Goal: Information Seeking & Learning: Compare options

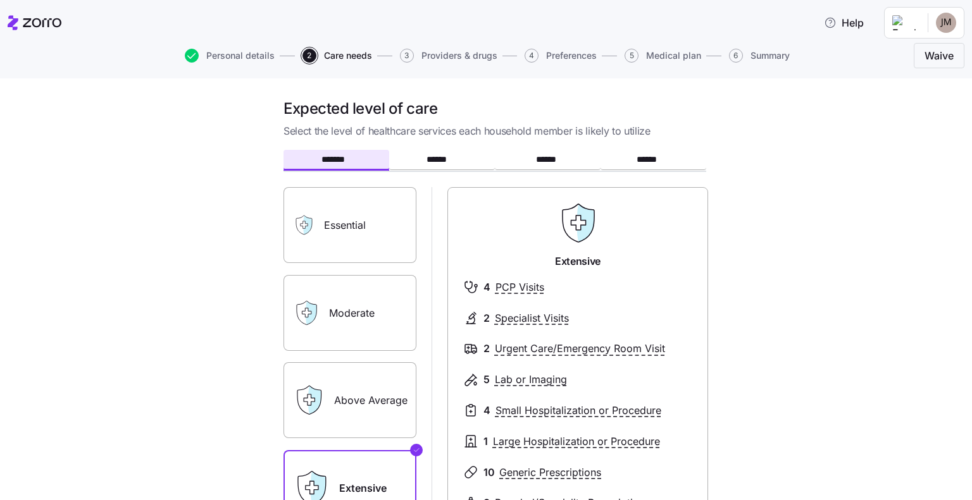
scroll to position [63, 0]
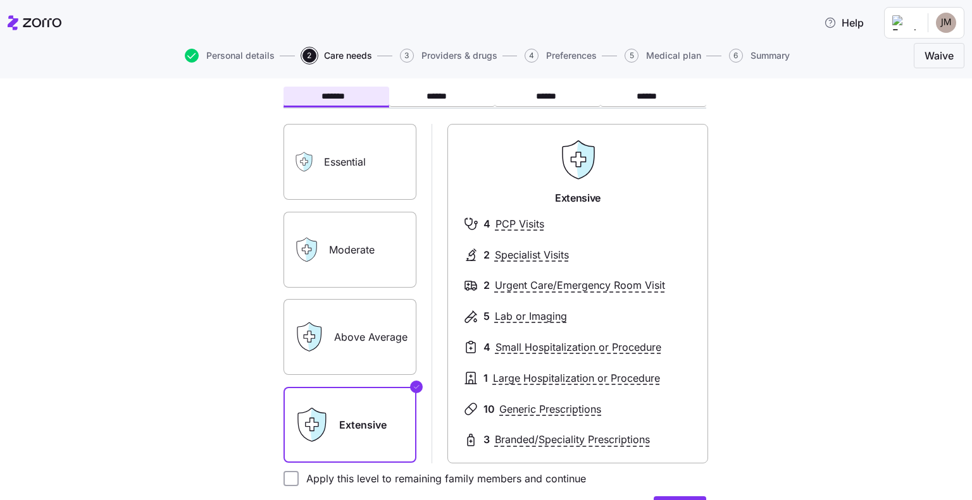
click at [342, 274] on label "Moderate" at bounding box center [349, 250] width 133 height 76
click at [0, 0] on input "Moderate" at bounding box center [0, 0] width 0 height 0
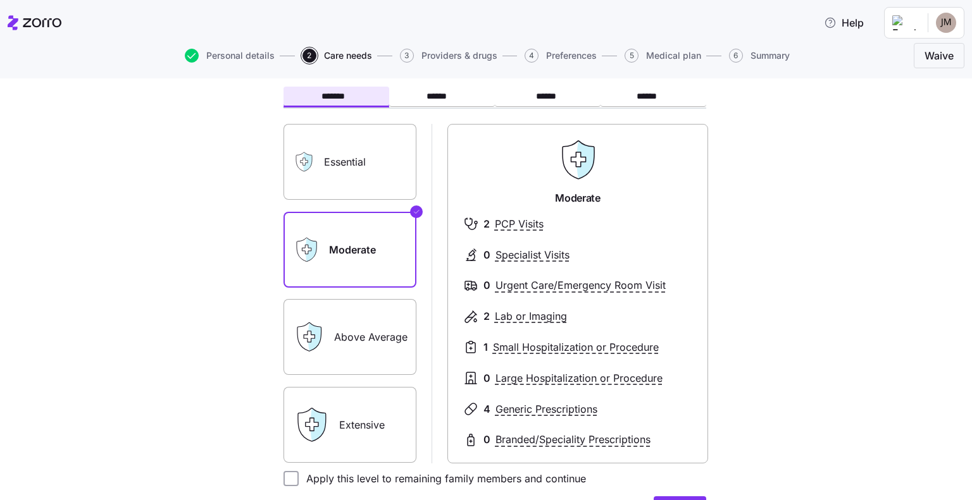
click at [342, 327] on label "Above Average" at bounding box center [349, 337] width 133 height 76
click at [0, 0] on input "Above Average" at bounding box center [0, 0] width 0 height 0
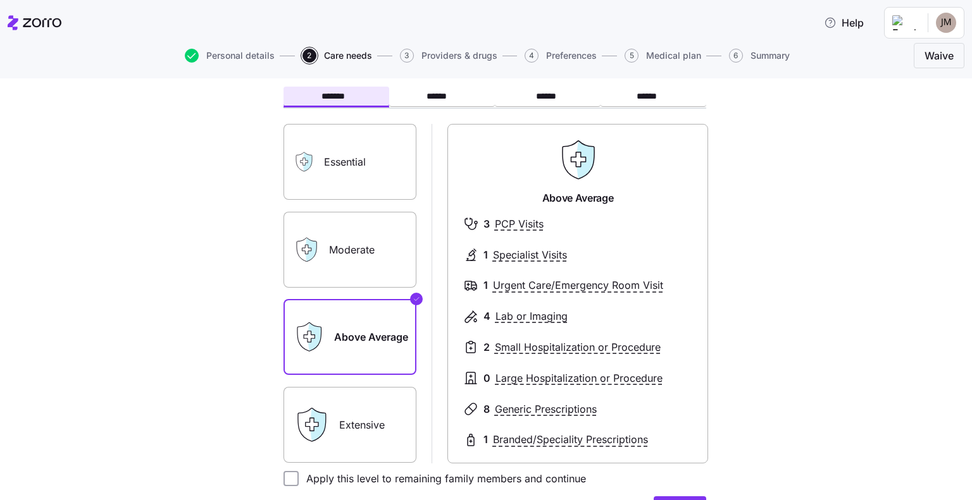
click at [356, 268] on label "Moderate" at bounding box center [349, 250] width 133 height 76
click at [0, 0] on input "Moderate" at bounding box center [0, 0] width 0 height 0
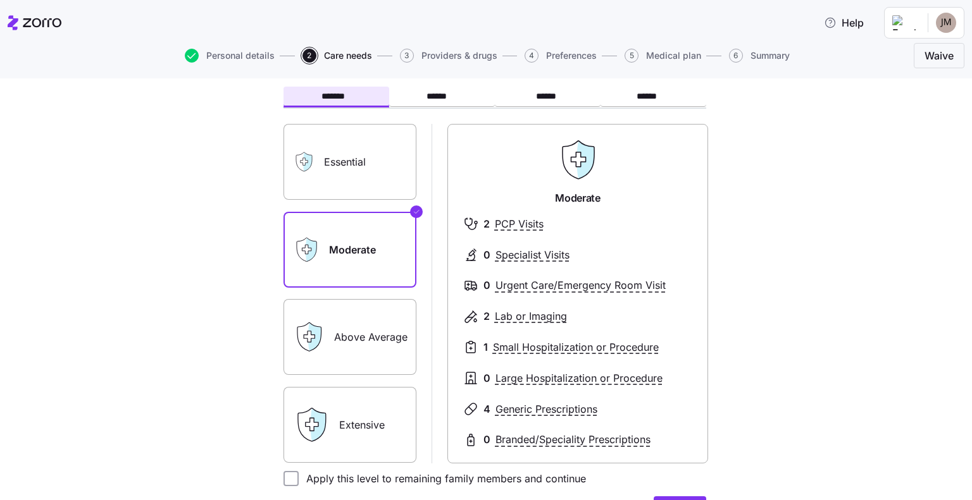
click at [372, 155] on label "Essential" at bounding box center [349, 162] width 133 height 76
click at [0, 0] on input "Essential" at bounding box center [0, 0] width 0 height 0
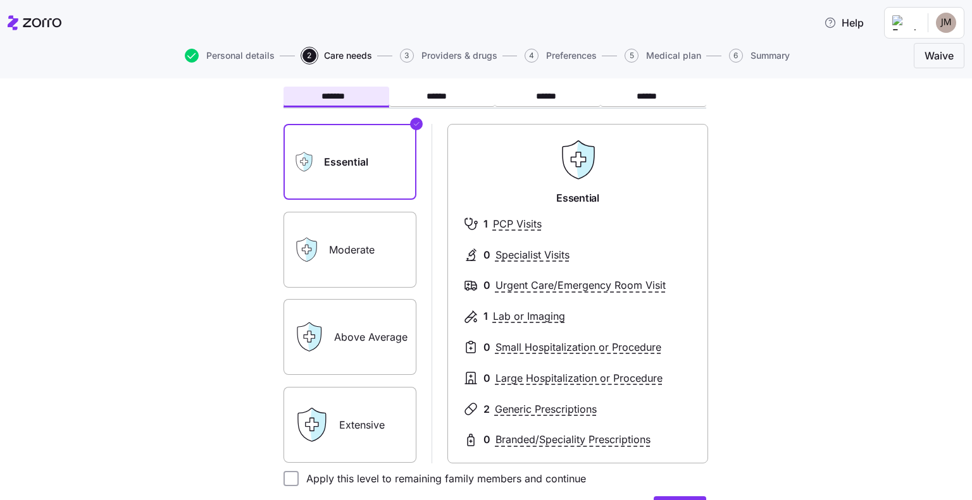
click at [385, 241] on label "Moderate" at bounding box center [349, 250] width 133 height 76
click at [0, 0] on input "Moderate" at bounding box center [0, 0] width 0 height 0
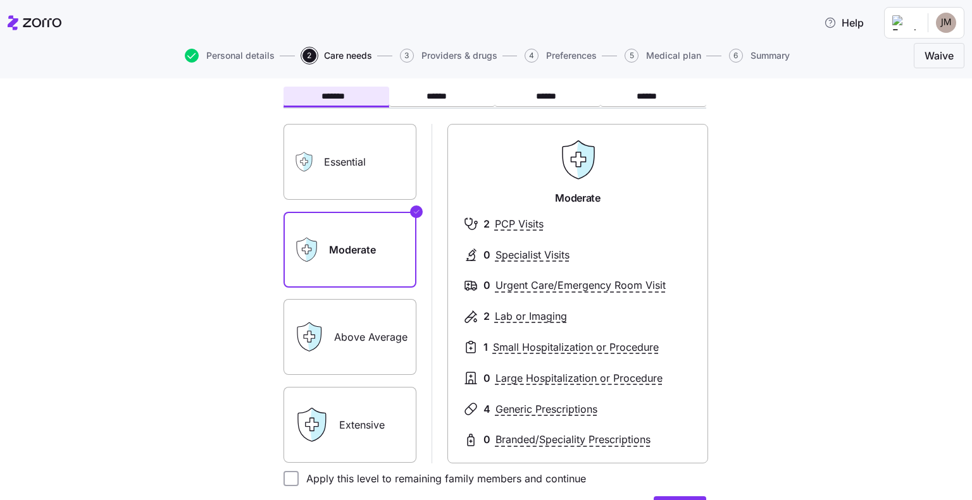
click at [367, 320] on label "Above Average" at bounding box center [349, 337] width 133 height 76
click at [0, 0] on input "Above Average" at bounding box center [0, 0] width 0 height 0
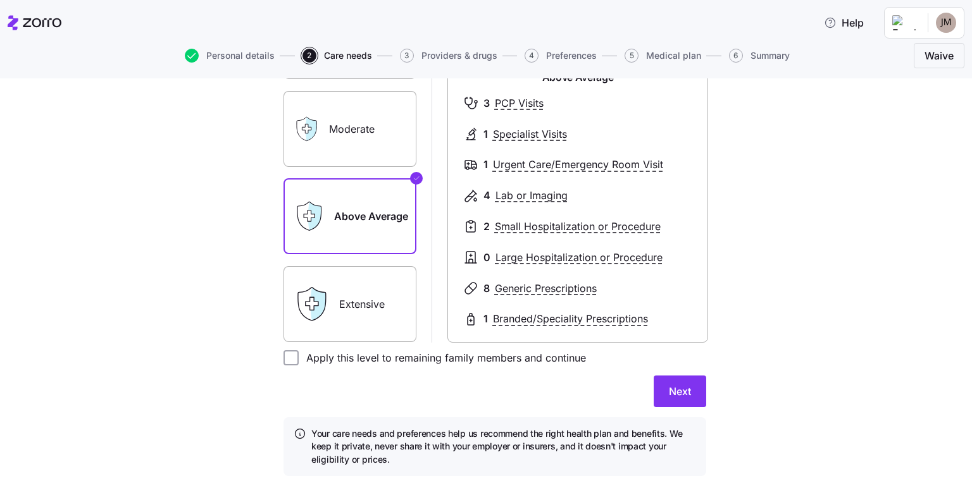
scroll to position [190, 0]
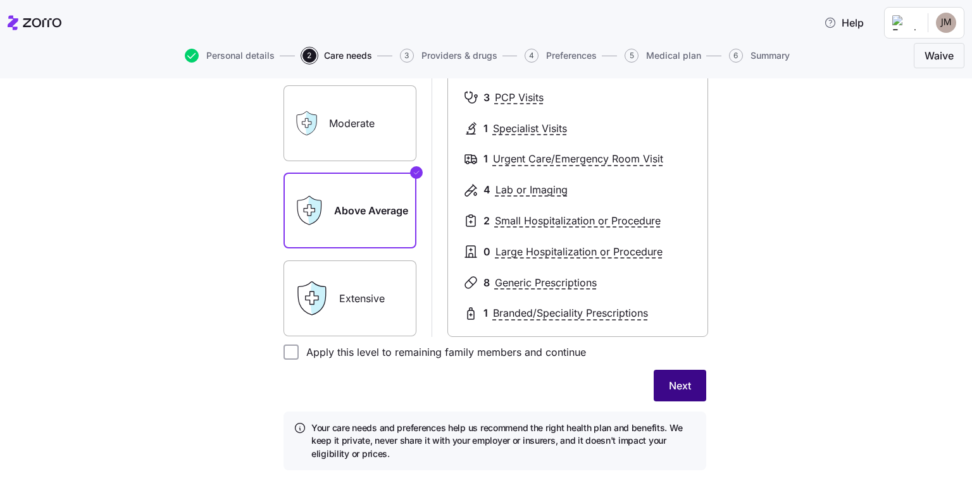
click at [684, 390] on span "Next" at bounding box center [680, 385] width 22 height 15
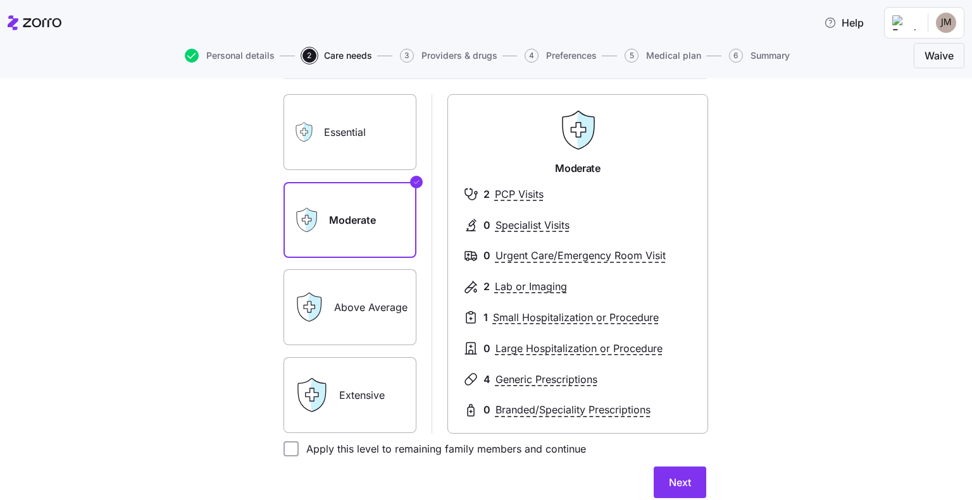
scroll to position [211, 0]
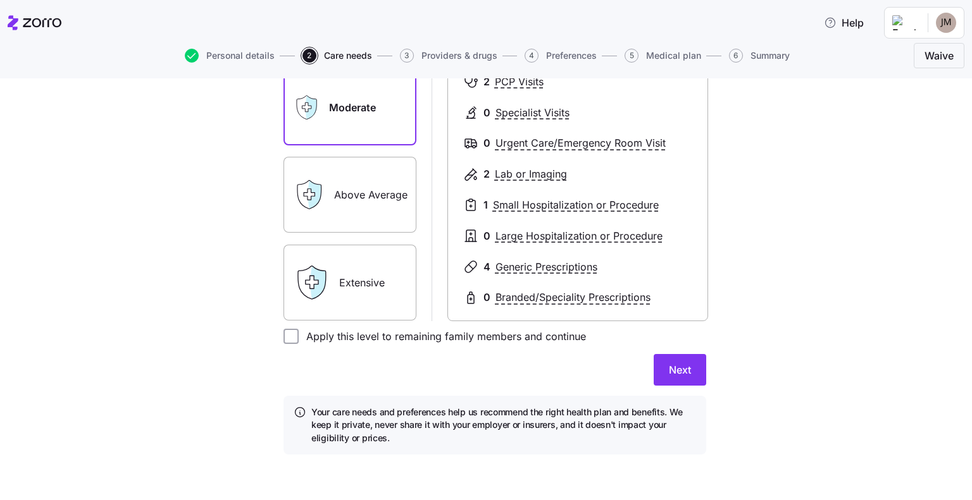
click at [365, 292] on label "Extensive" at bounding box center [349, 283] width 133 height 76
click at [0, 0] on input "Extensive" at bounding box center [0, 0] width 0 height 0
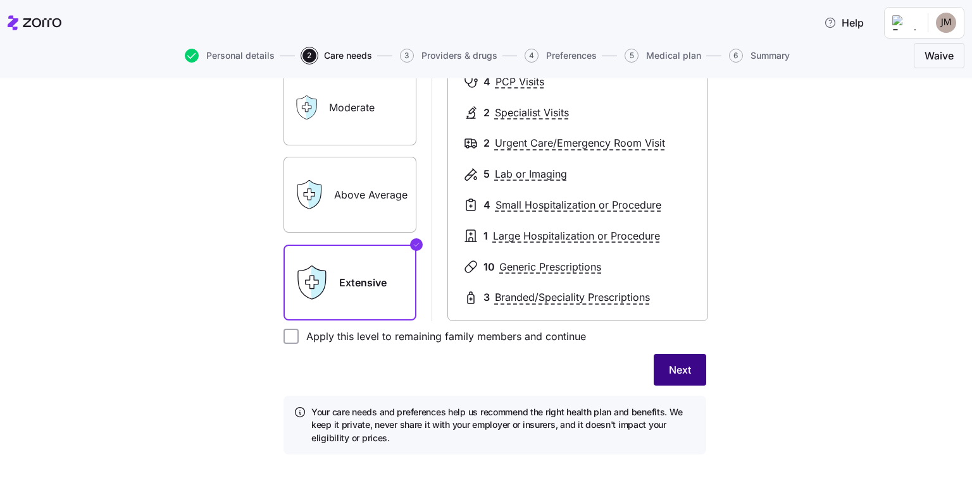
click at [682, 378] on button "Next" at bounding box center [679, 370] width 52 height 32
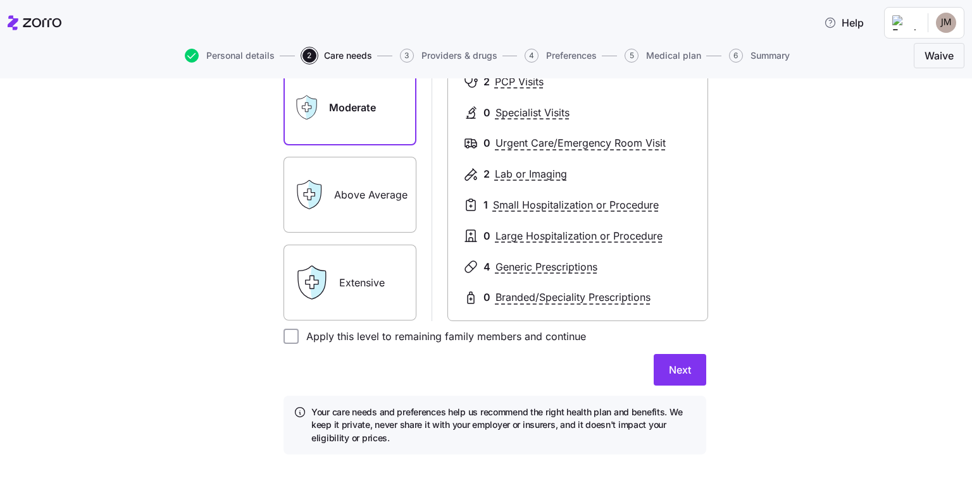
scroll to position [0, 0]
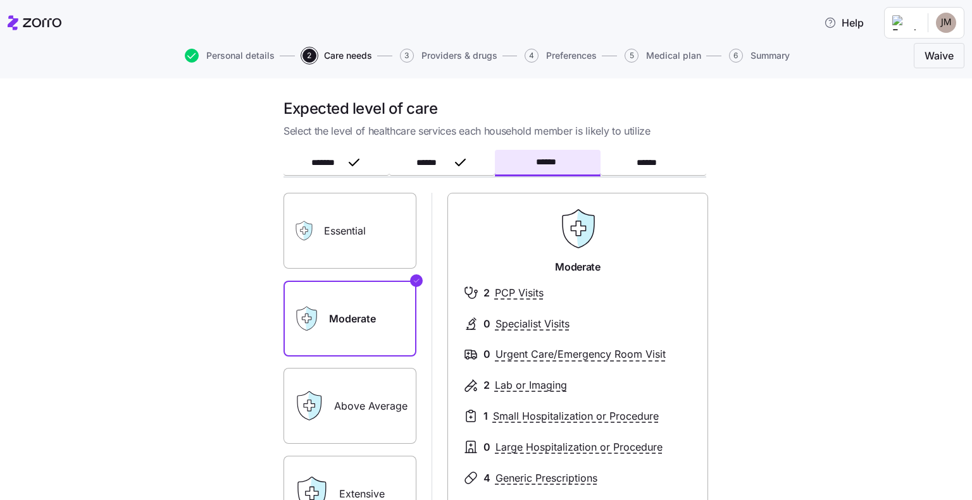
click at [335, 384] on label "Above Average" at bounding box center [349, 406] width 133 height 76
click at [0, 0] on input "Above Average" at bounding box center [0, 0] width 0 height 0
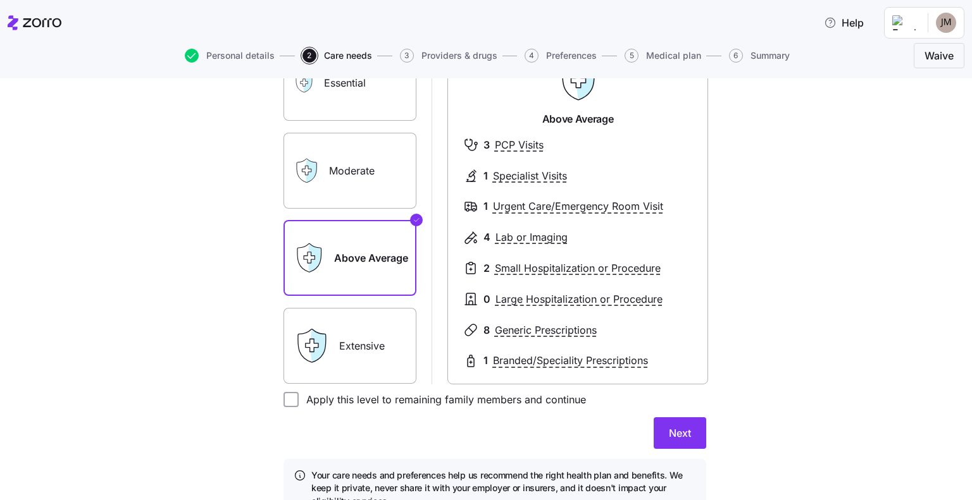
scroll to position [127, 0]
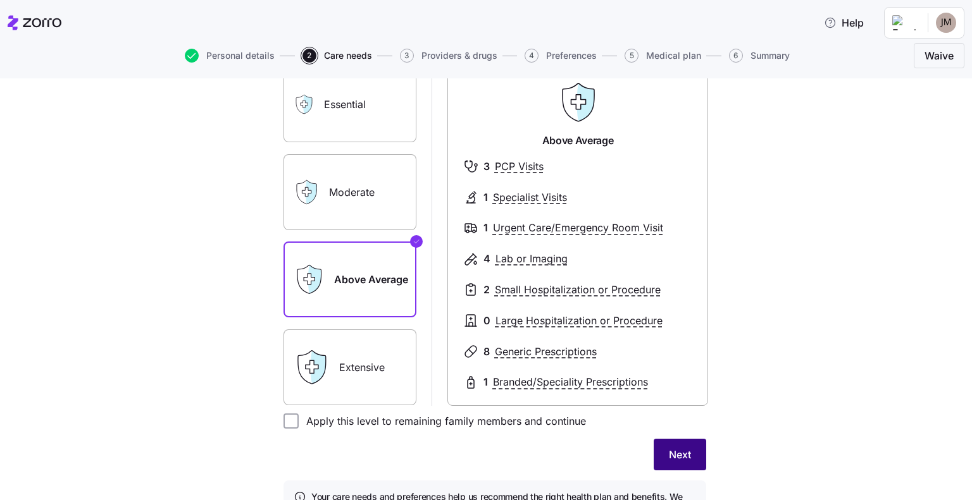
click at [674, 460] on span "Next" at bounding box center [680, 454] width 22 height 15
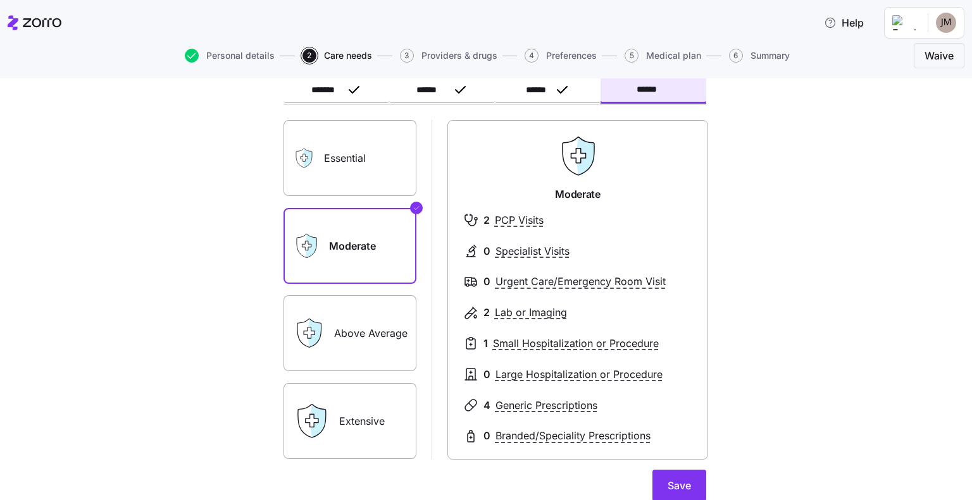
scroll to position [0, 0]
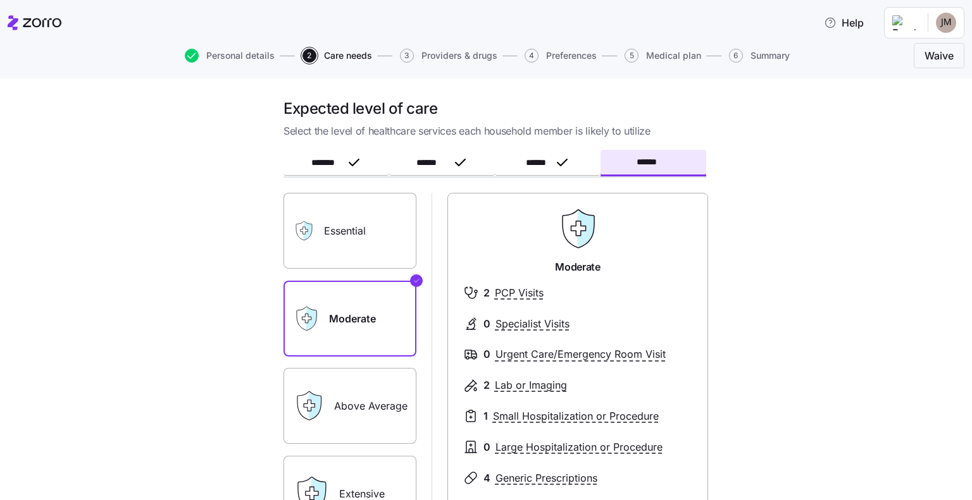
click at [349, 247] on label "Essential" at bounding box center [349, 231] width 133 height 76
click at [0, 0] on input "Essential" at bounding box center [0, 0] width 0 height 0
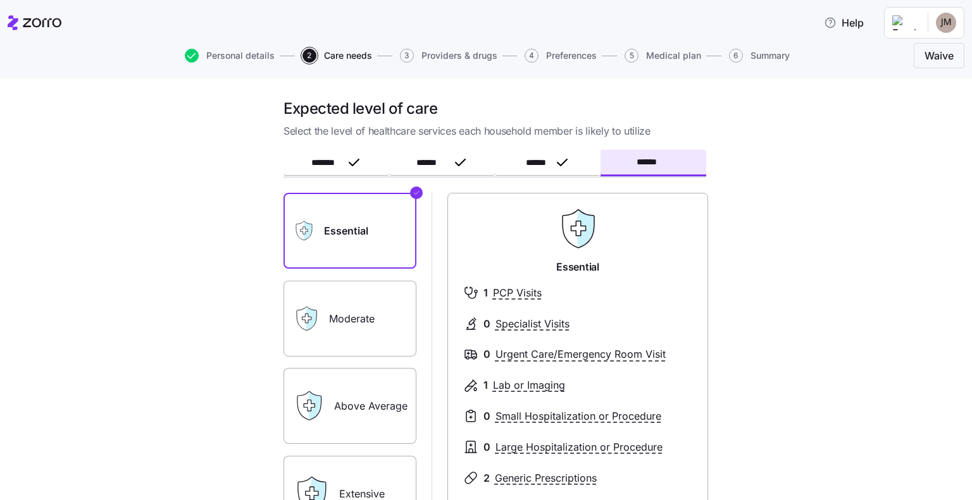
click at [350, 306] on label "Moderate" at bounding box center [349, 319] width 133 height 76
click at [0, 0] on input "Moderate" at bounding box center [0, 0] width 0 height 0
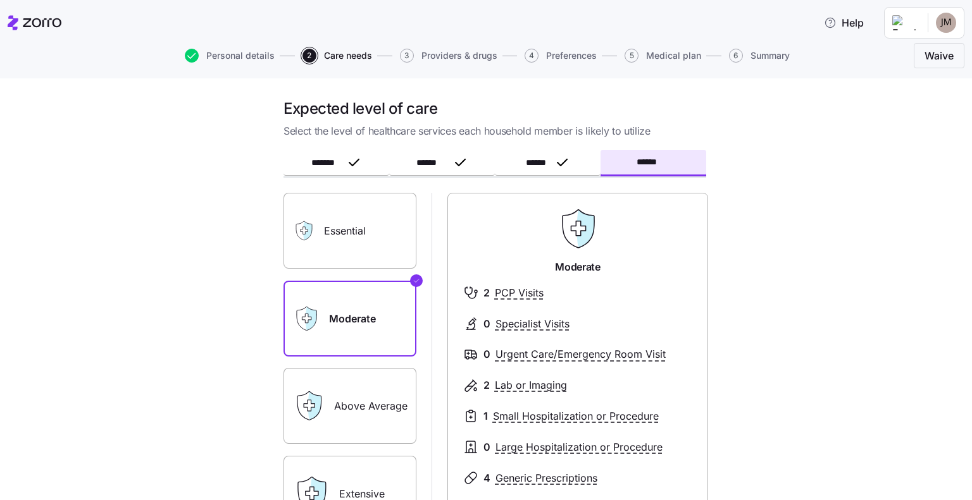
click at [365, 241] on label "Essential" at bounding box center [349, 231] width 133 height 76
click at [0, 0] on input "Essential" at bounding box center [0, 0] width 0 height 0
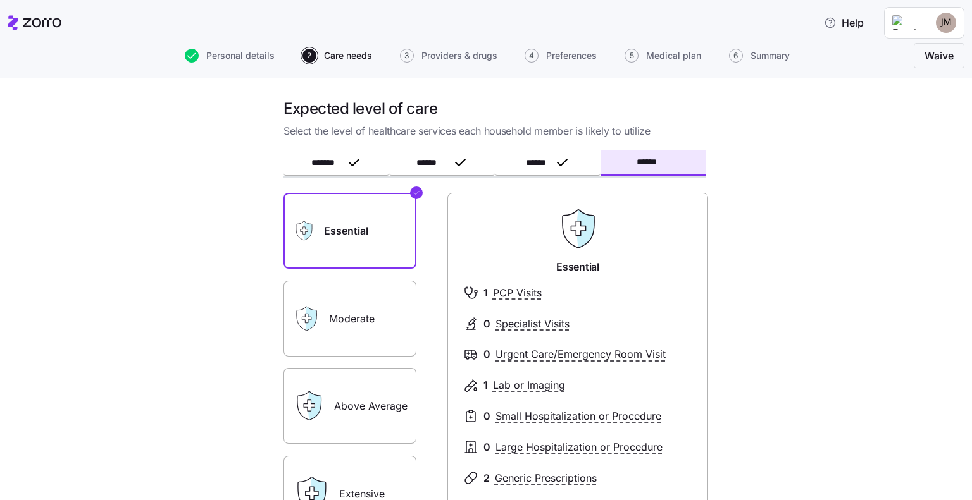
scroll to position [63, 0]
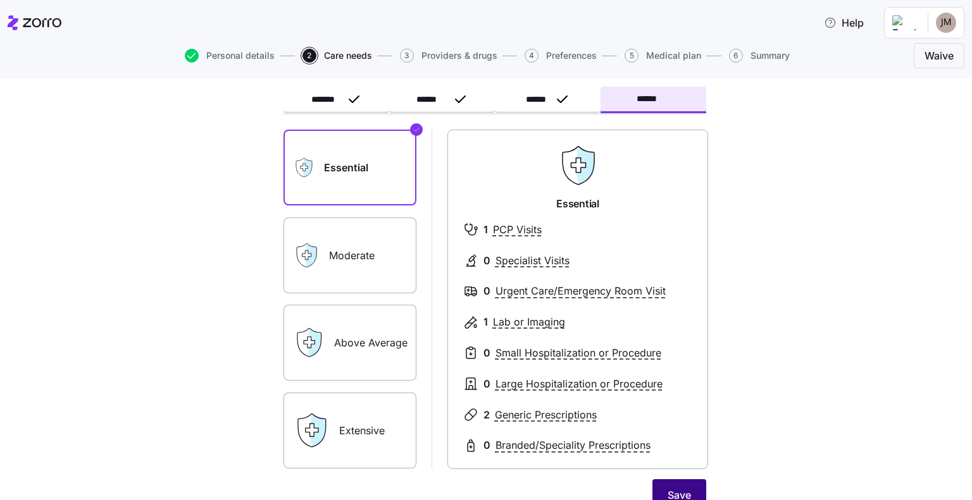
click at [669, 486] on button "Save" at bounding box center [679, 495] width 54 height 32
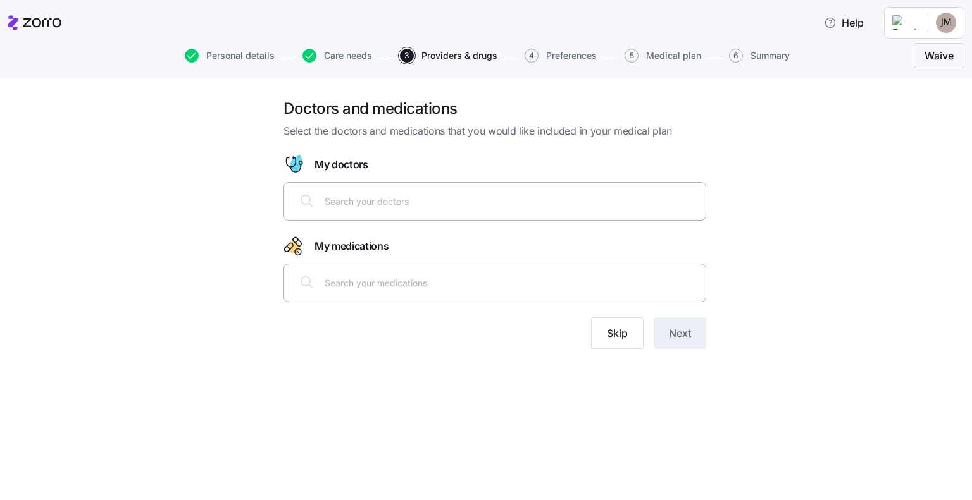
click at [457, 200] on input "text" at bounding box center [510, 201] width 373 height 14
type input "A"
type input "[PERSON_NAME]"
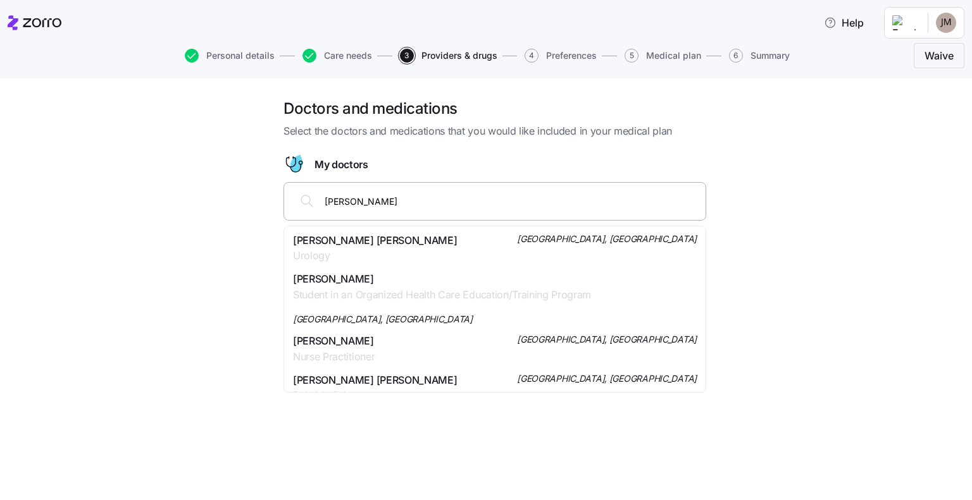
click at [479, 235] on div "[PERSON_NAME] [PERSON_NAME] Urology [GEOGRAPHIC_DATA], [GEOGRAPHIC_DATA]" at bounding box center [495, 249] width 404 height 32
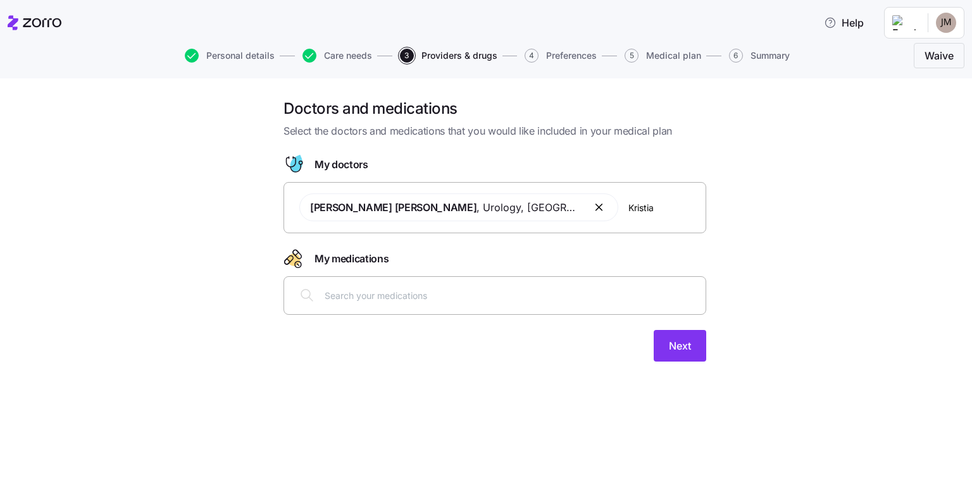
type input "[PERSON_NAME]"
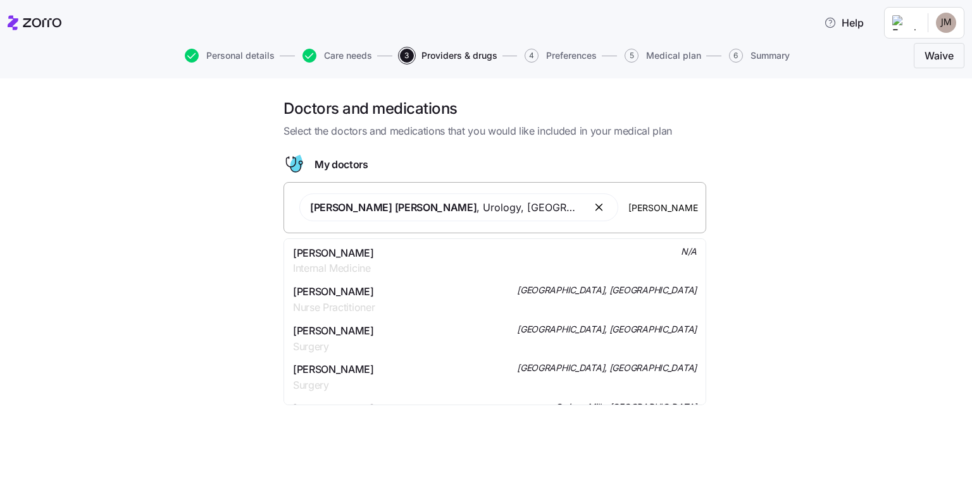
click at [436, 307] on div "[PERSON_NAME] Nurse Practitioner [GEOGRAPHIC_DATA], [GEOGRAPHIC_DATA]" at bounding box center [495, 300] width 404 height 32
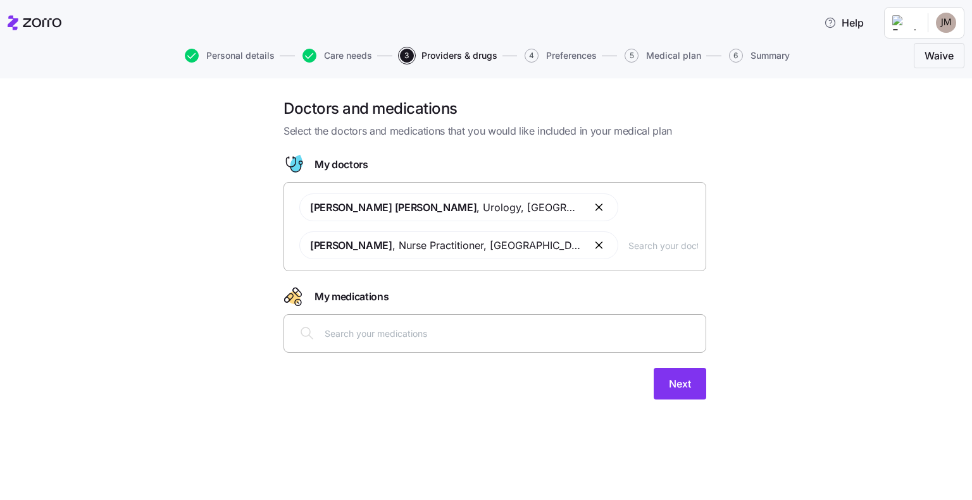
click at [628, 247] on input "text" at bounding box center [663, 245] width 70 height 14
type input "[PERSON_NAME]"
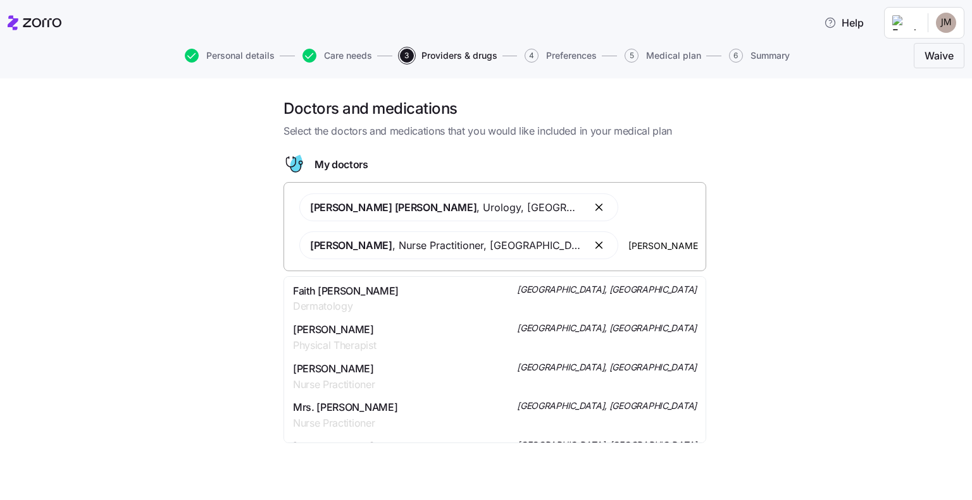
click at [485, 295] on div "Faith [PERSON_NAME] Dermatology [GEOGRAPHIC_DATA], [GEOGRAPHIC_DATA]" at bounding box center [495, 299] width 404 height 32
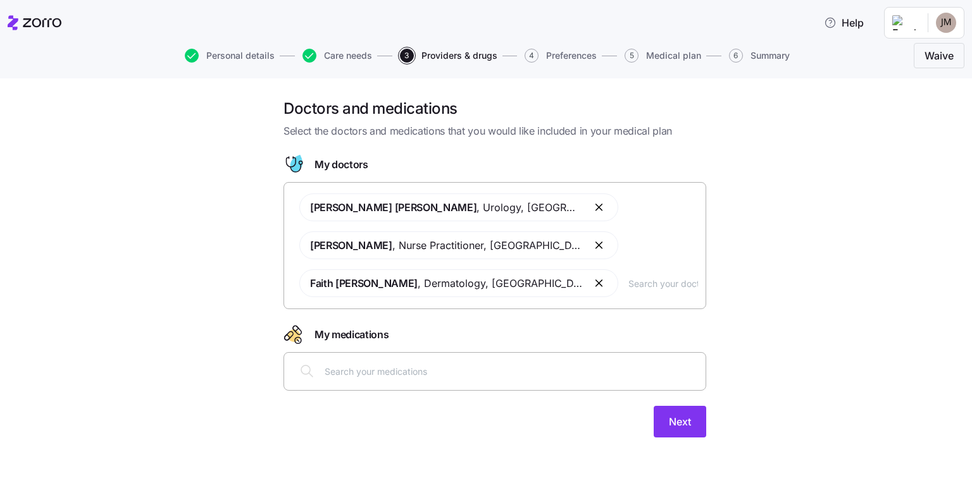
click at [458, 373] on input "text" at bounding box center [510, 371] width 373 height 14
type input "[MEDICAL_DATA]"
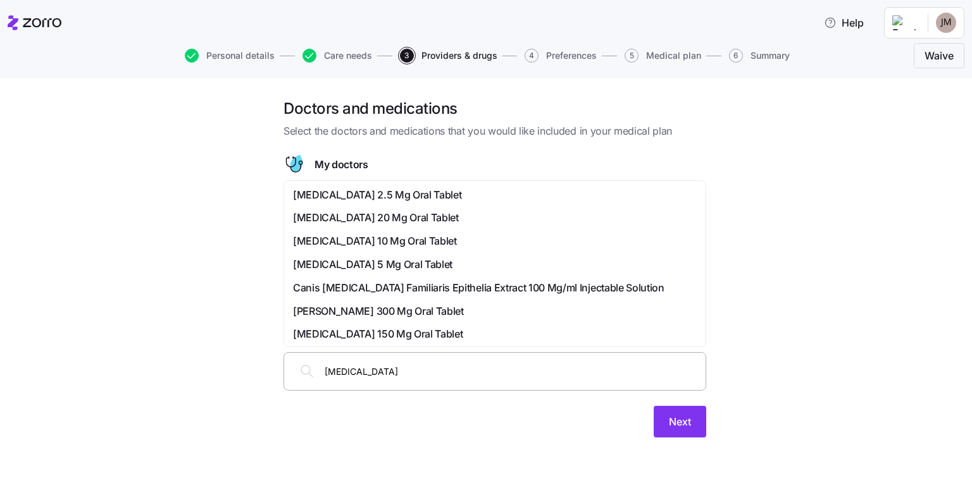
click at [448, 270] on div "[MEDICAL_DATA] 5 Mg Oral Tablet" at bounding box center [495, 265] width 404 height 16
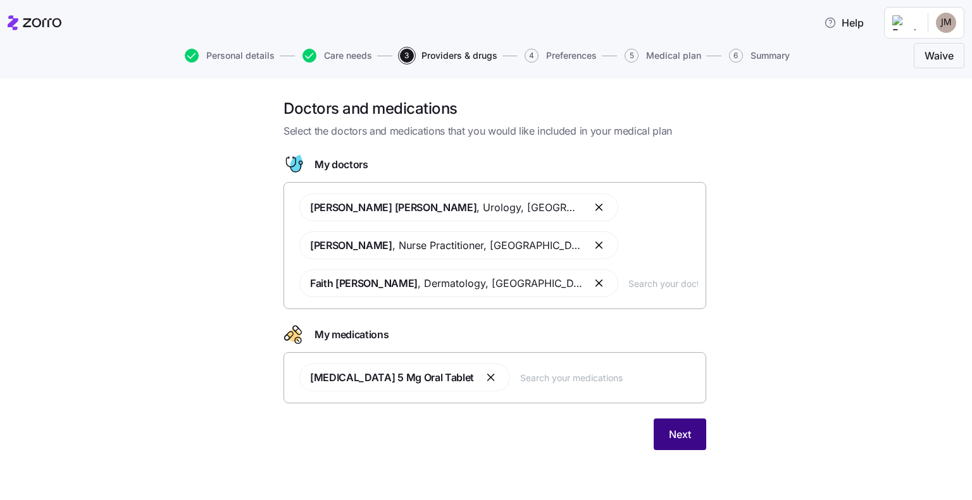
click at [681, 443] on button "Next" at bounding box center [679, 435] width 52 height 32
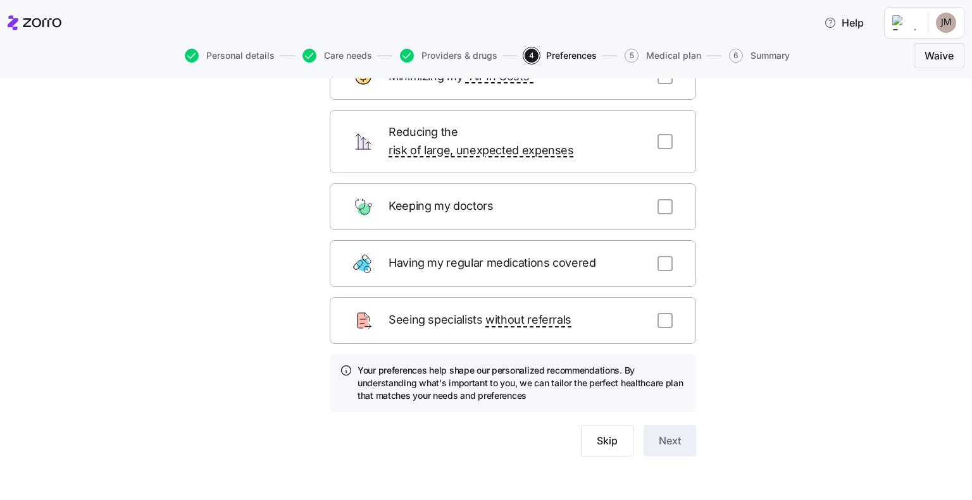
scroll to position [38, 0]
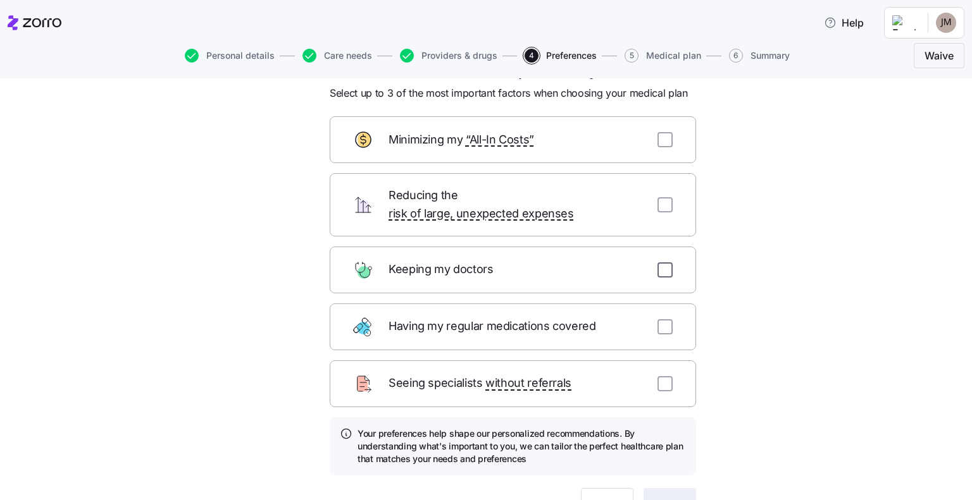
click at [655, 247] on div "Keeping my doctors" at bounding box center [513, 270] width 366 height 47
click at [658, 262] on input "checkbox" at bounding box center [664, 269] width 15 height 15
checkbox input "true"
click at [669, 314] on div "Having my regular medications covered" at bounding box center [513, 327] width 366 height 47
click at [661, 319] on input "checkbox" at bounding box center [664, 326] width 15 height 15
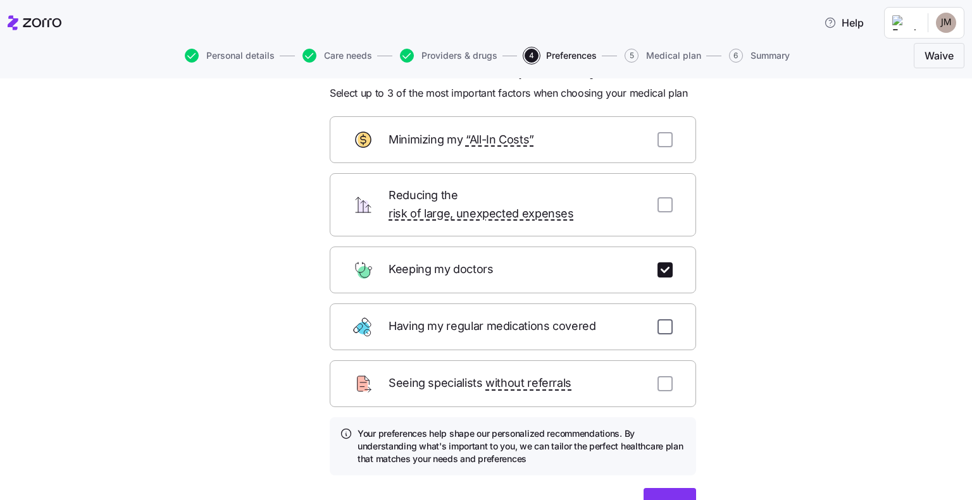
checkbox input "true"
click at [658, 497] on span "Next" at bounding box center [669, 504] width 22 height 15
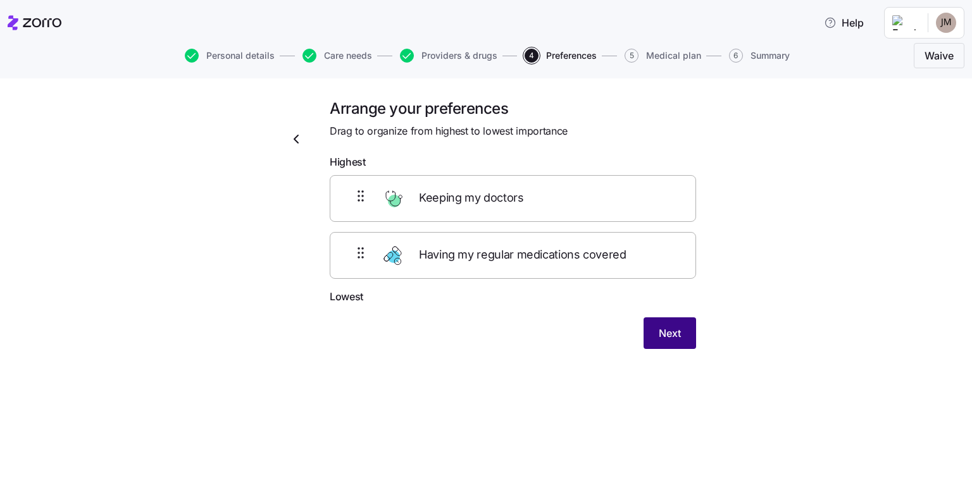
scroll to position [0, 0]
click at [665, 330] on span "Next" at bounding box center [669, 333] width 22 height 15
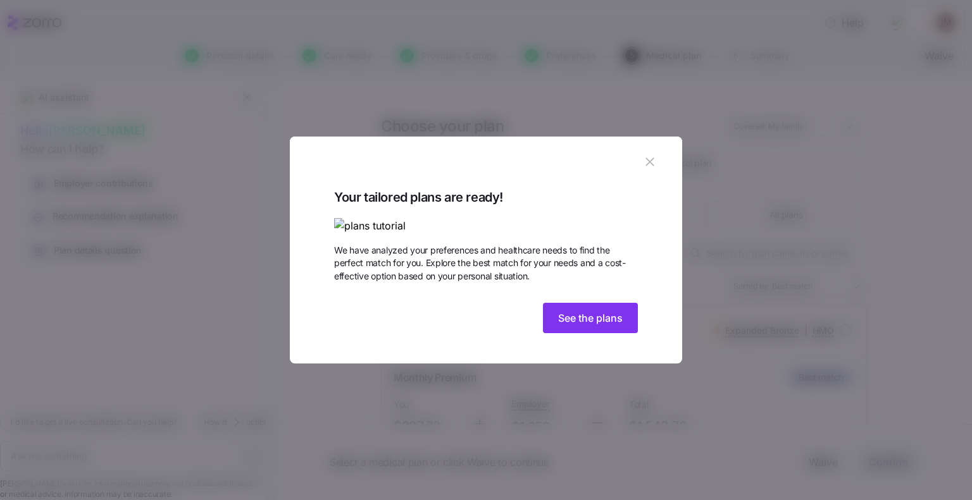
click at [567, 338] on div "Your tailored plans are ready! We have analyzed your preferences and healthcare…" at bounding box center [486, 262] width 304 height 151
click at [565, 326] on span "See the plans" at bounding box center [590, 318] width 65 height 15
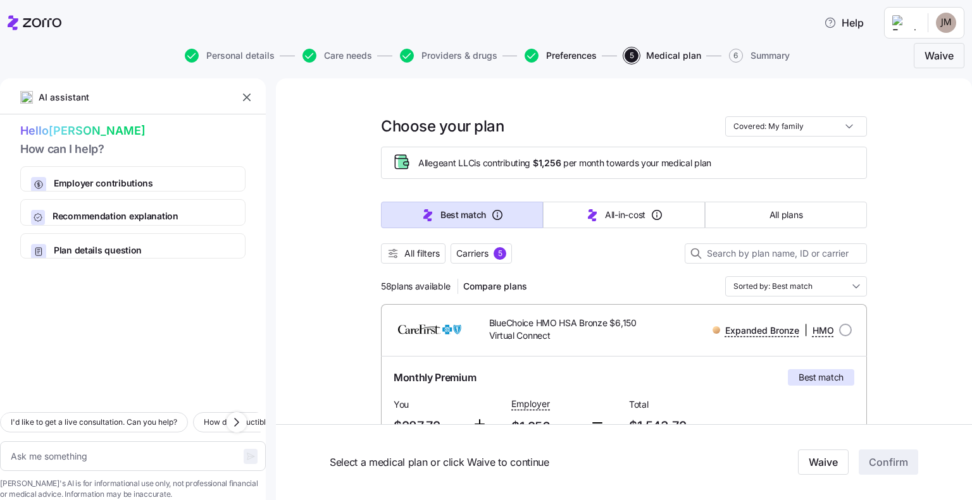
click at [548, 56] on span "Preferences" at bounding box center [571, 55] width 51 height 9
type textarea "x"
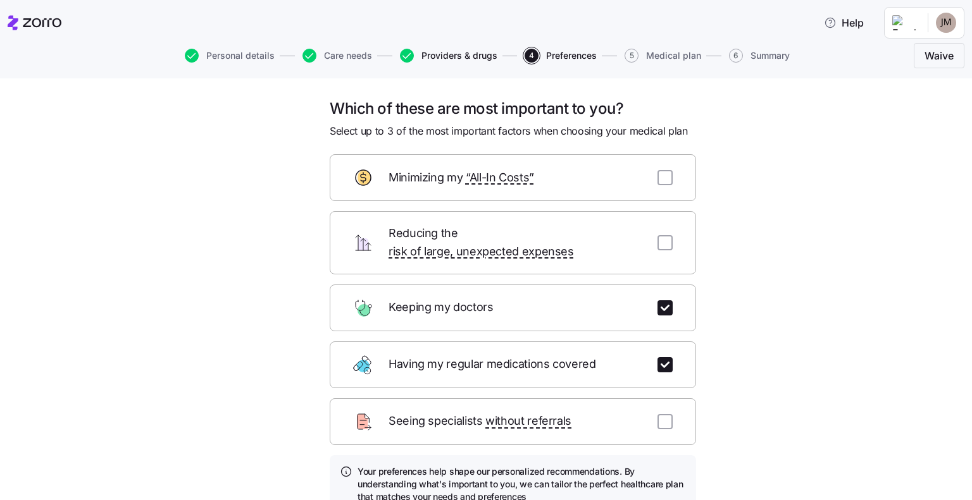
click at [467, 58] on span "Providers & drugs" at bounding box center [459, 55] width 76 height 9
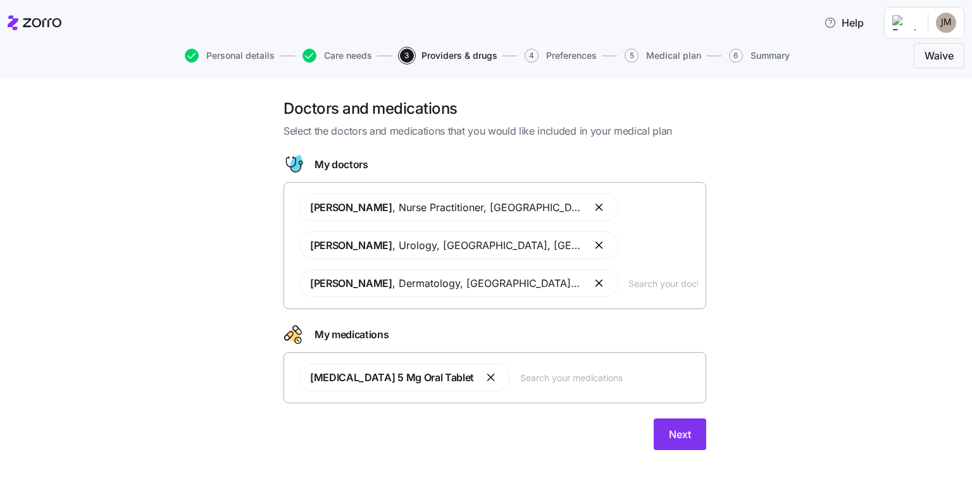
click at [593, 209] on div "[PERSON_NAME] , Nurse Practitioner , [GEOGRAPHIC_DATA], MD [PERSON_NAME] , Urol…" at bounding box center [495, 245] width 406 height 119
type input "[PERSON_NAME]"
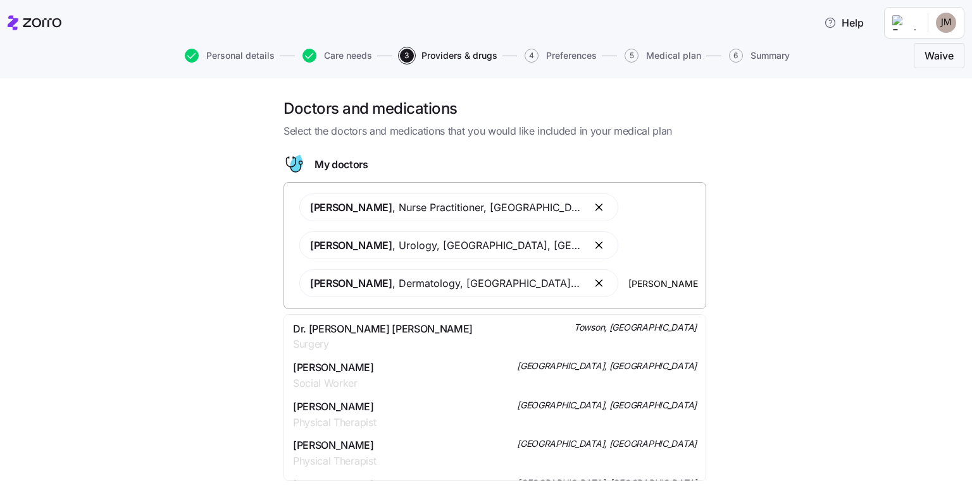
click at [481, 339] on div "Dr. [PERSON_NAME] [PERSON_NAME] Surgery Towson, [GEOGRAPHIC_DATA]" at bounding box center [495, 337] width 404 height 32
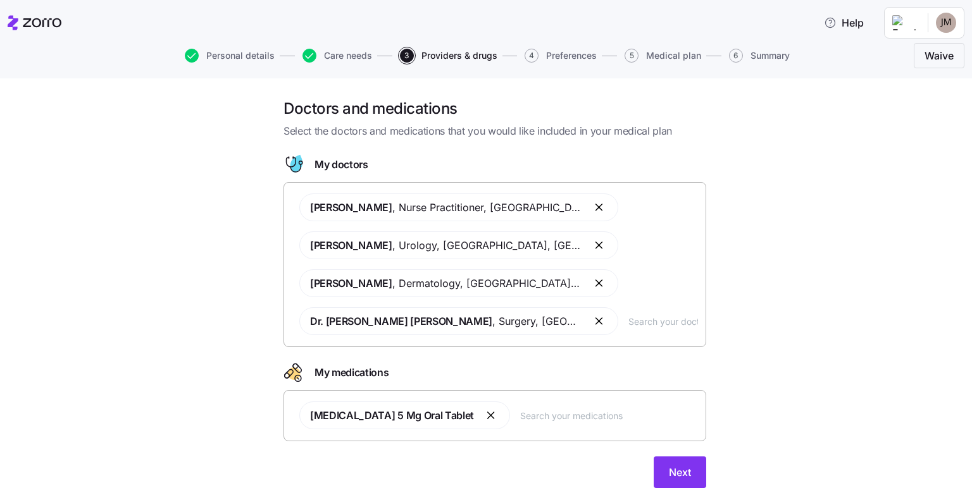
click at [628, 322] on input "text" at bounding box center [663, 321] width 70 height 14
click at [520, 411] on input "text" at bounding box center [609, 416] width 178 height 14
click at [628, 324] on input "text" at bounding box center [663, 321] width 70 height 14
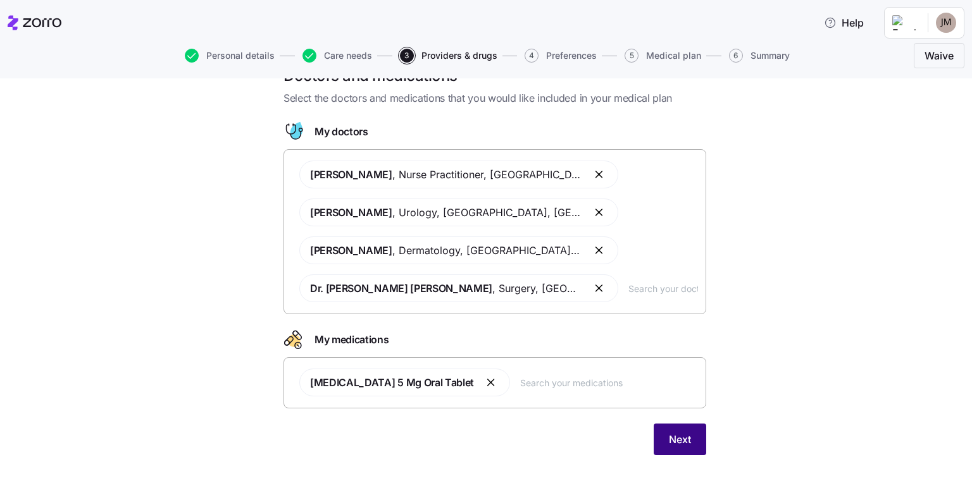
click at [656, 435] on button "Next" at bounding box center [679, 440] width 52 height 32
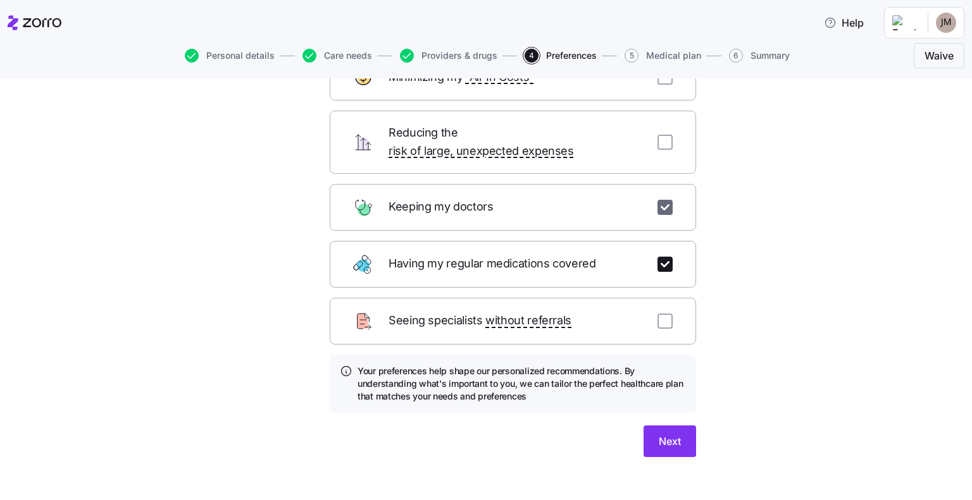
scroll to position [101, 0]
click at [663, 433] on span "Next" at bounding box center [669, 440] width 22 height 15
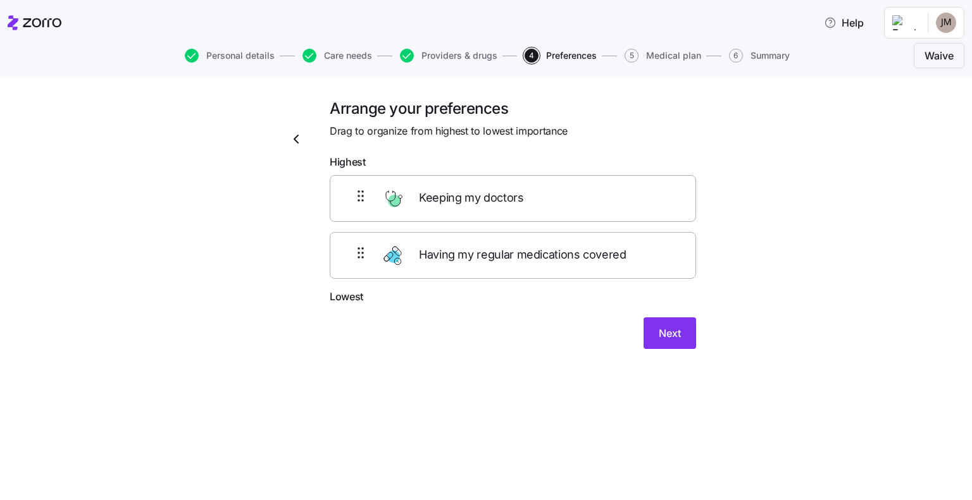
click at [295, 139] on icon "button" at bounding box center [295, 139] width 15 height 15
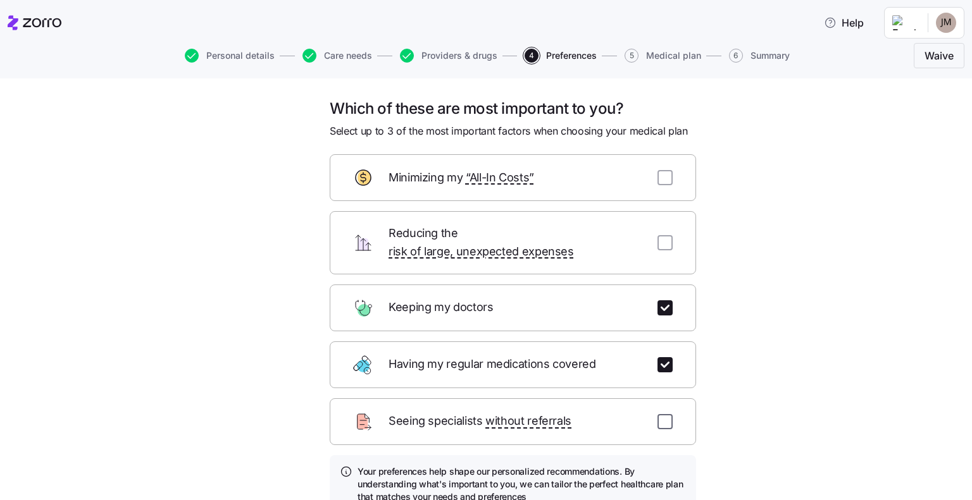
click at [661, 414] on input "checkbox" at bounding box center [664, 421] width 15 height 15
checkbox input "true"
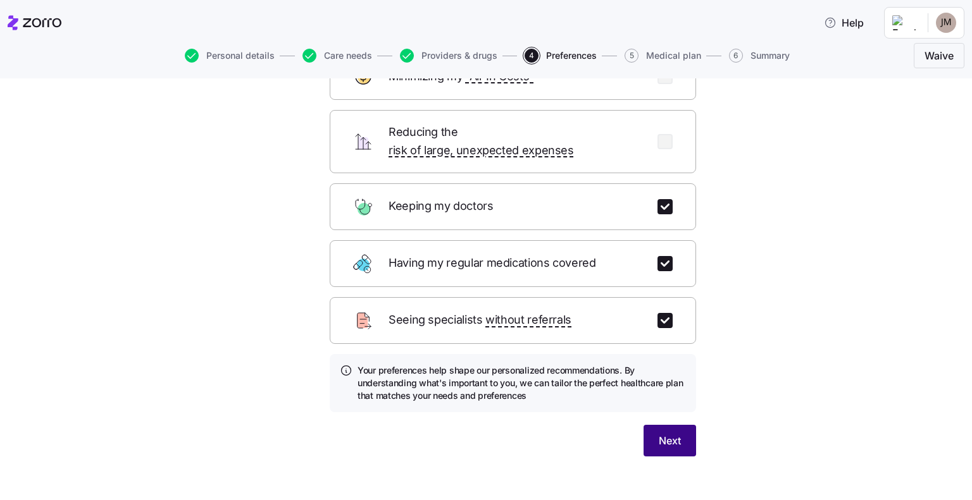
click at [658, 433] on span "Next" at bounding box center [669, 440] width 22 height 15
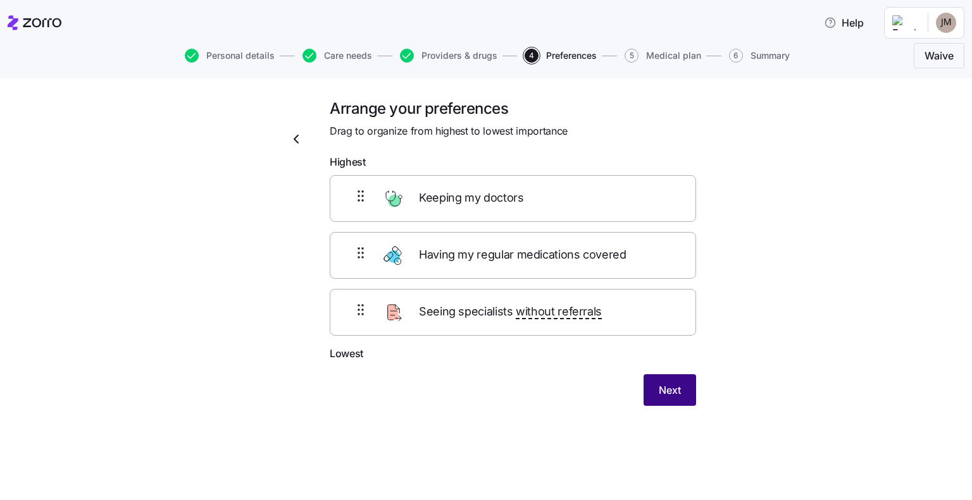
click at [688, 394] on button "Next" at bounding box center [669, 390] width 52 height 32
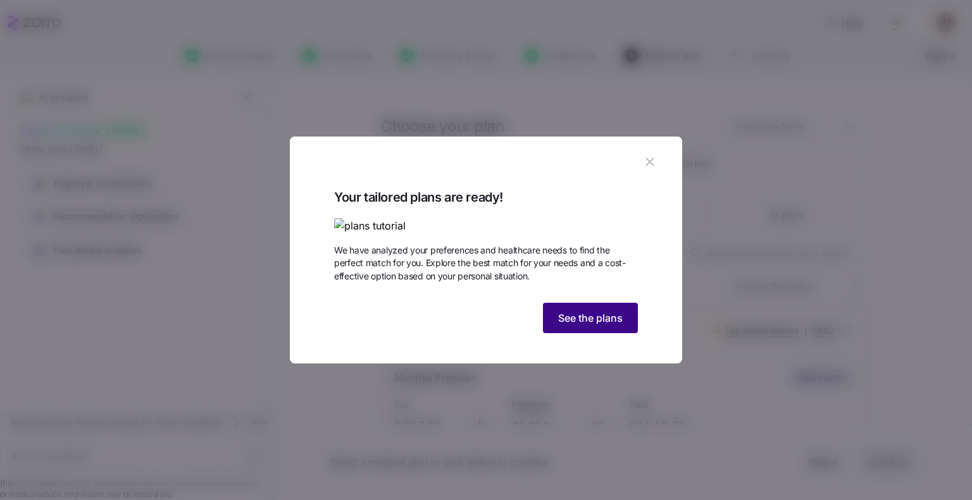
click at [579, 326] on span "See the plans" at bounding box center [590, 318] width 65 height 15
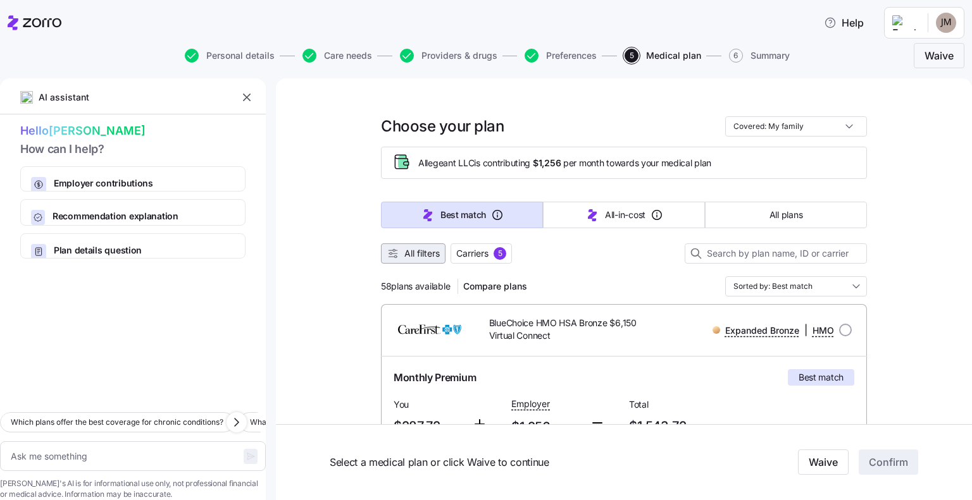
click at [416, 250] on span "All filters" at bounding box center [421, 253] width 35 height 13
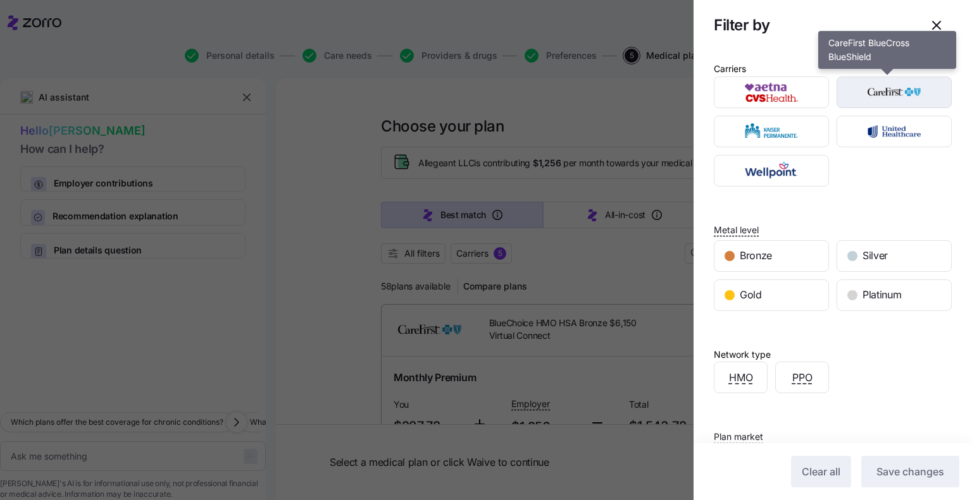
click at [878, 94] on img "button" at bounding box center [894, 92] width 93 height 25
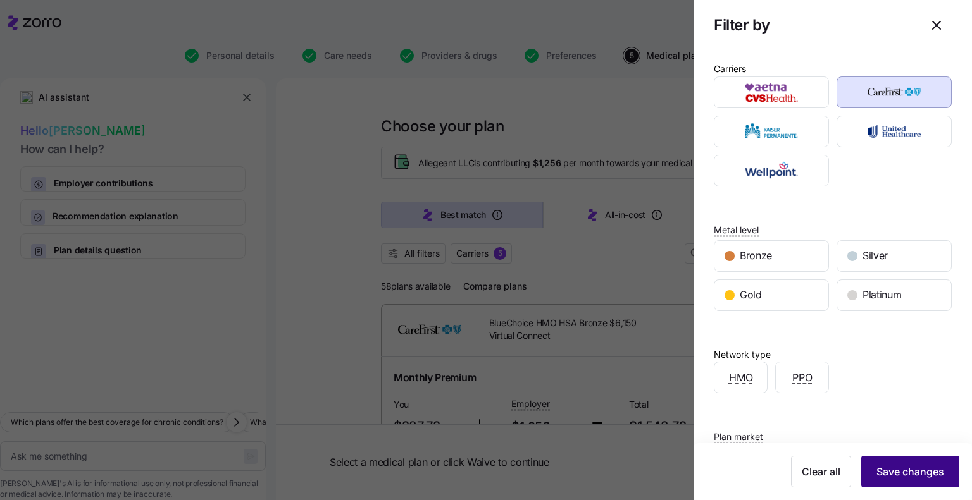
click at [887, 468] on span "Save changes" at bounding box center [910, 471] width 68 height 15
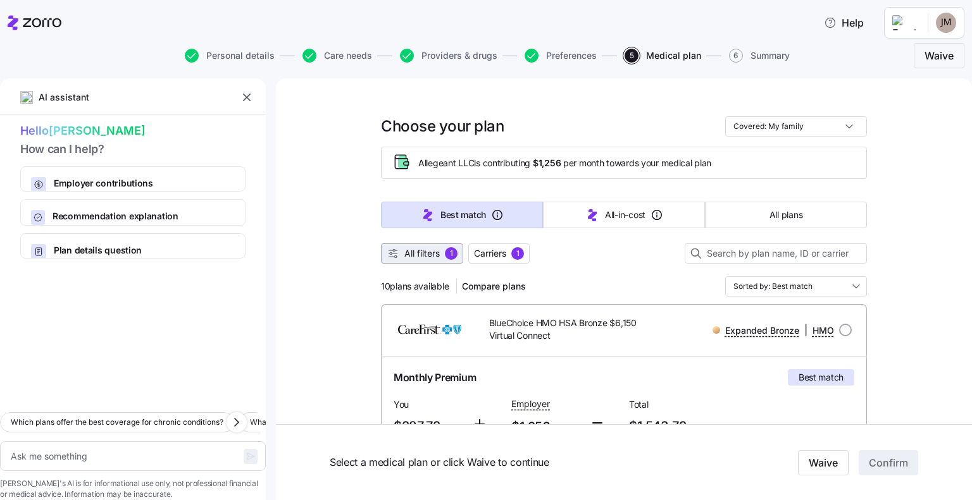
click at [415, 255] on span "All filters" at bounding box center [421, 253] width 35 height 13
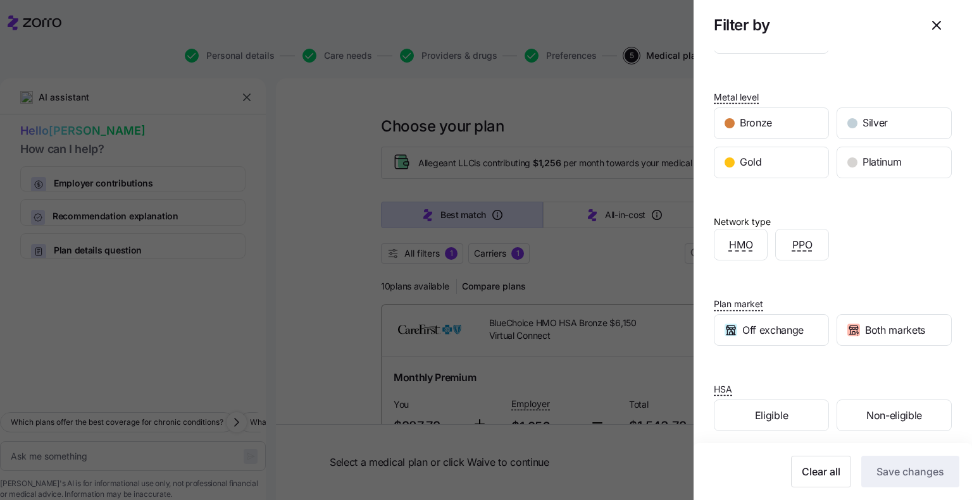
scroll to position [139, 0]
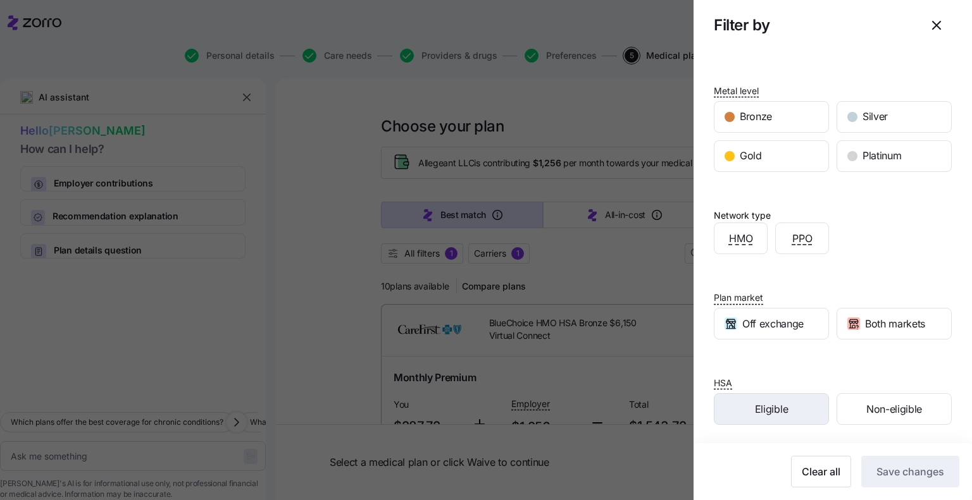
click at [772, 409] on span "Eligible" at bounding box center [771, 410] width 33 height 16
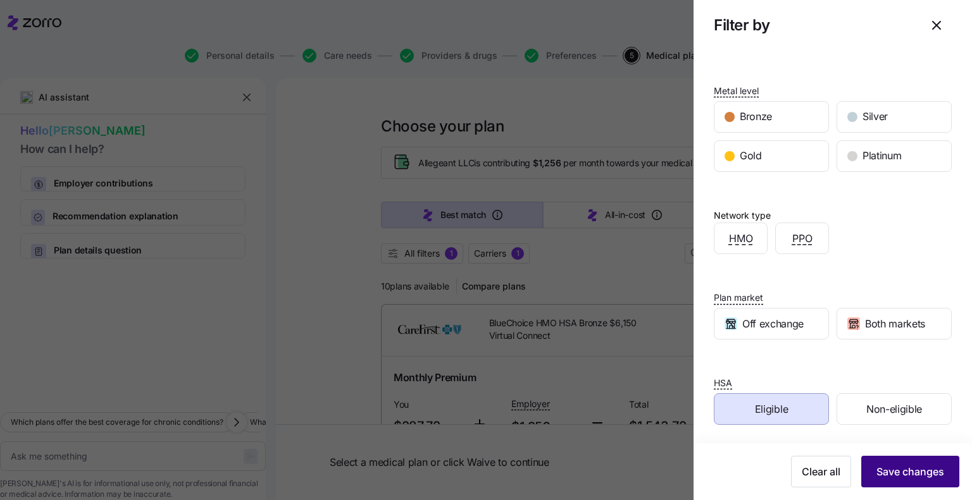
click at [880, 465] on span "Save changes" at bounding box center [910, 471] width 68 height 15
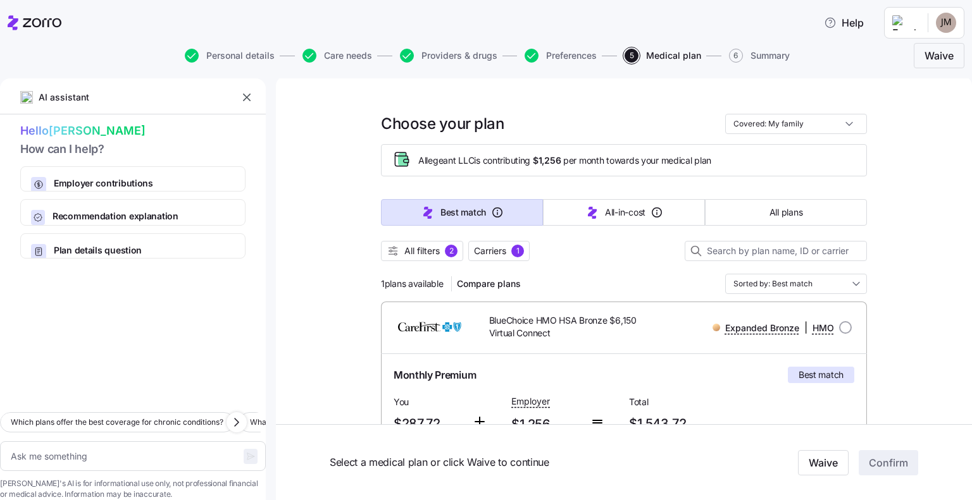
scroll to position [0, 0]
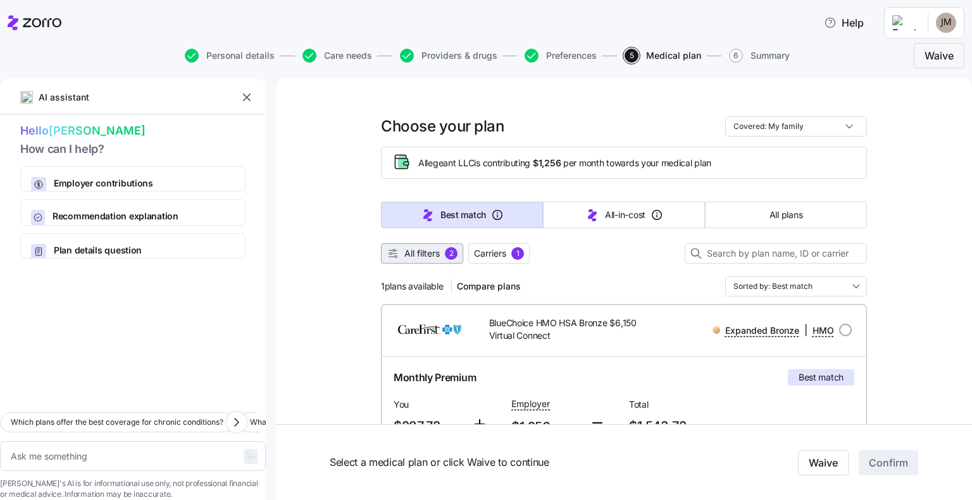
click at [408, 255] on span "All filters" at bounding box center [421, 253] width 35 height 13
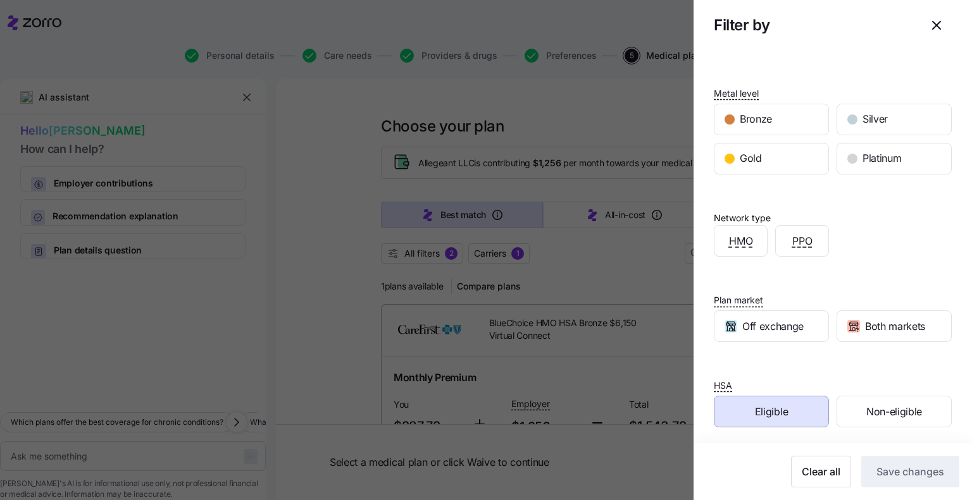
scroll to position [139, 0]
click at [755, 404] on span "Eligible" at bounding box center [771, 410] width 33 height 16
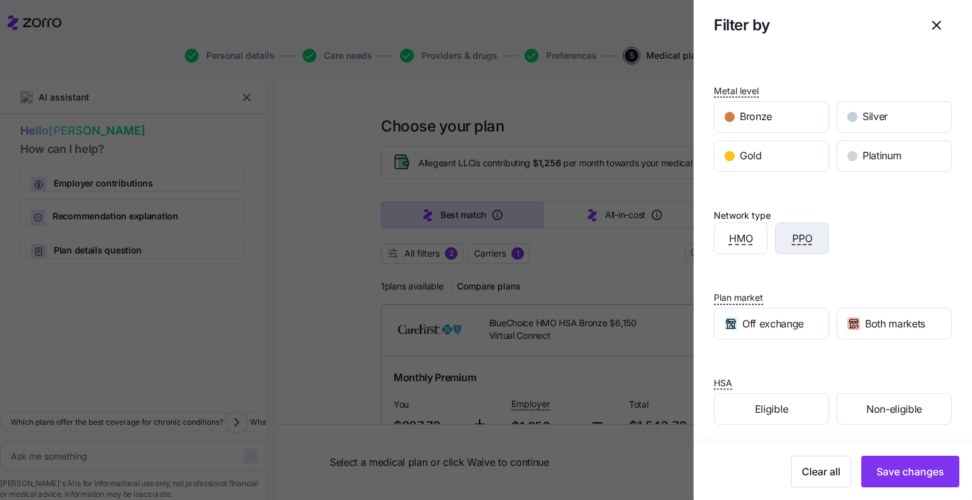
click at [787, 245] on div "PPO" at bounding box center [801, 238] width 52 height 30
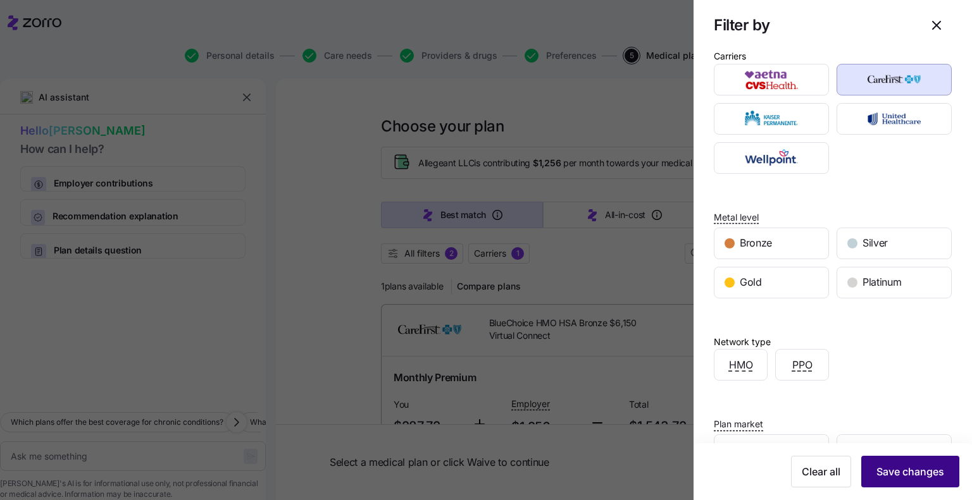
click at [905, 478] on span "Save changes" at bounding box center [910, 471] width 68 height 15
type textarea "x"
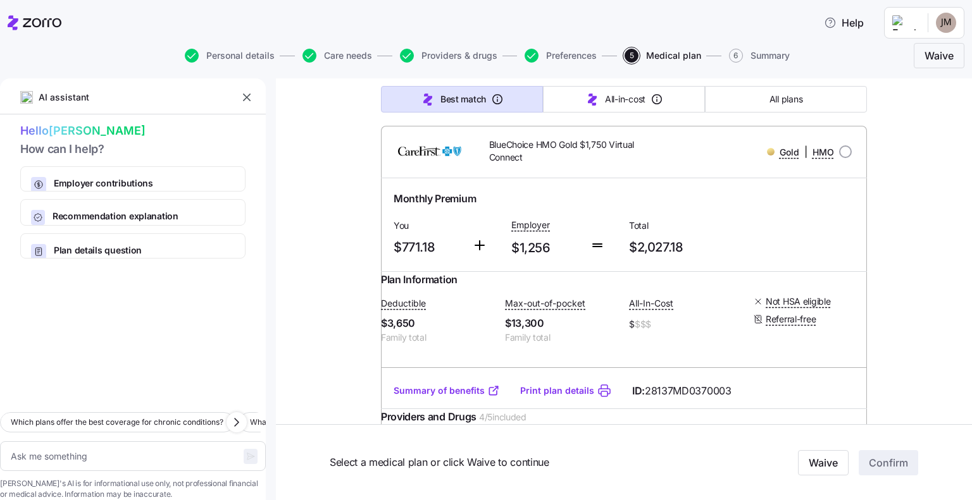
scroll to position [633, 0]
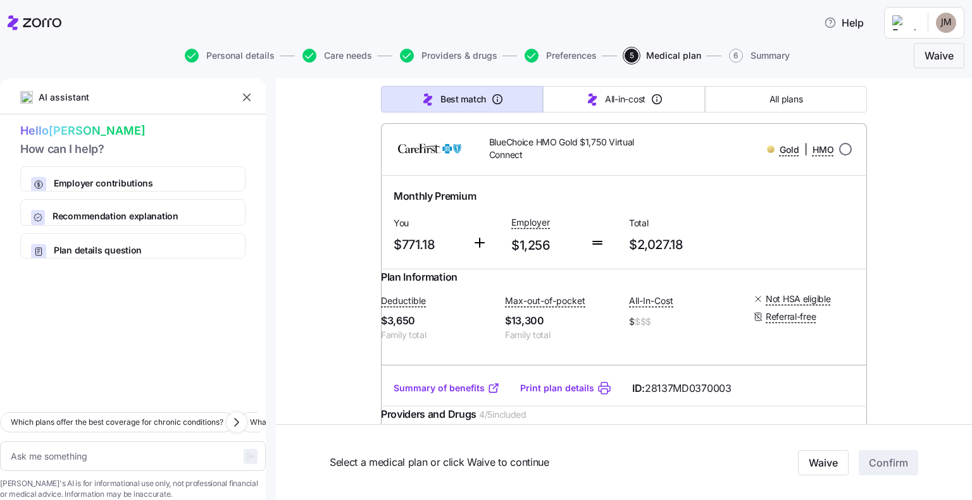
click at [843, 156] on input "radio" at bounding box center [845, 149] width 13 height 13
radio input "true"
type textarea "x"
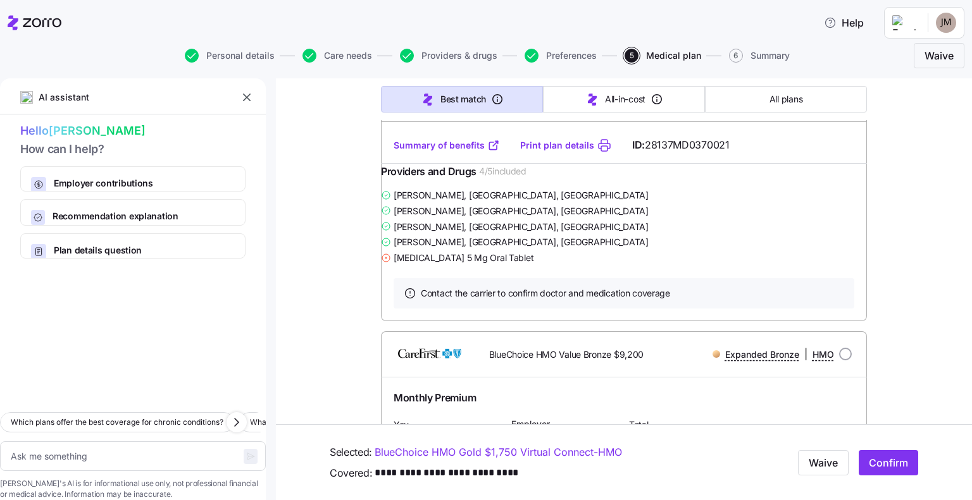
scroll to position [1645, 0]
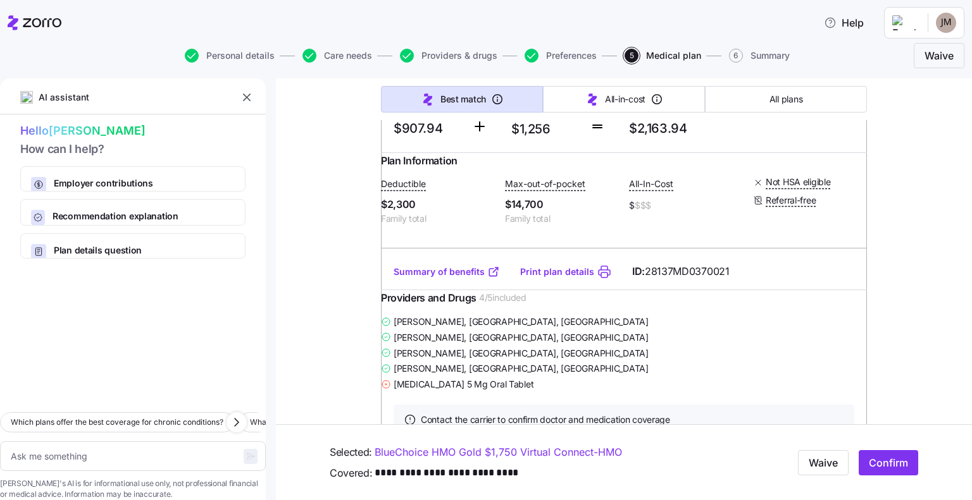
click at [840, 42] on input "radio" at bounding box center [845, 36] width 13 height 13
radio input "true"
type textarea "x"
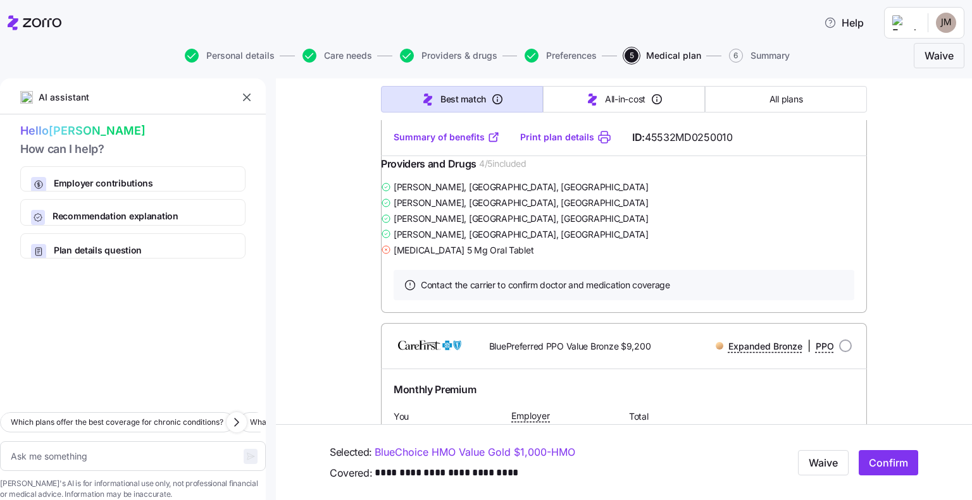
scroll to position [3542, 0]
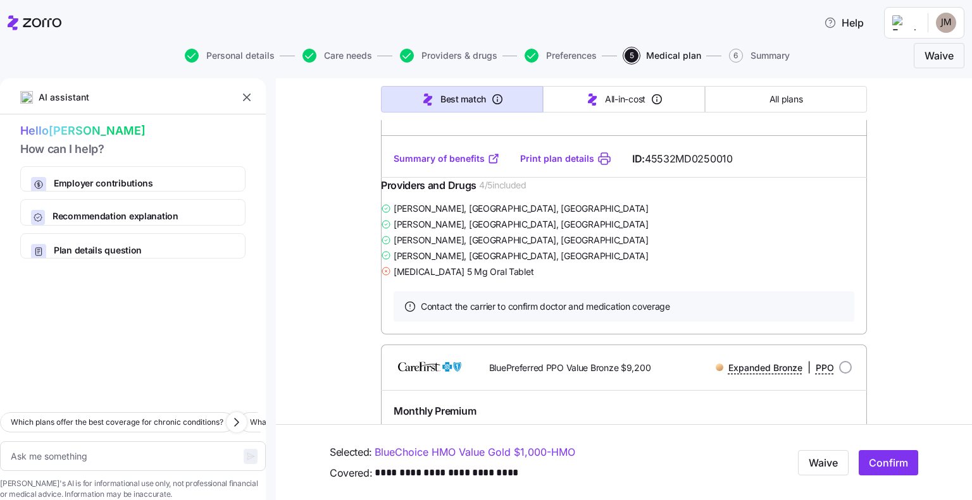
radio input "true"
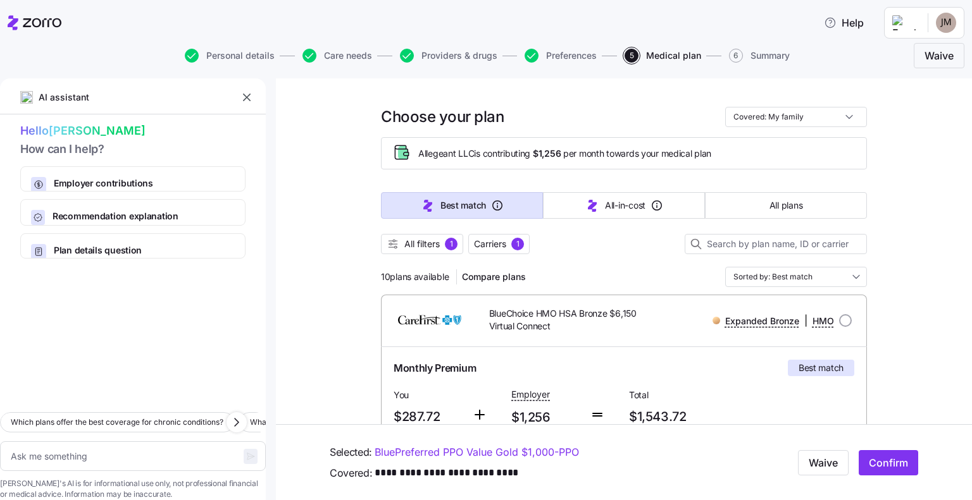
scroll to position [0, 0]
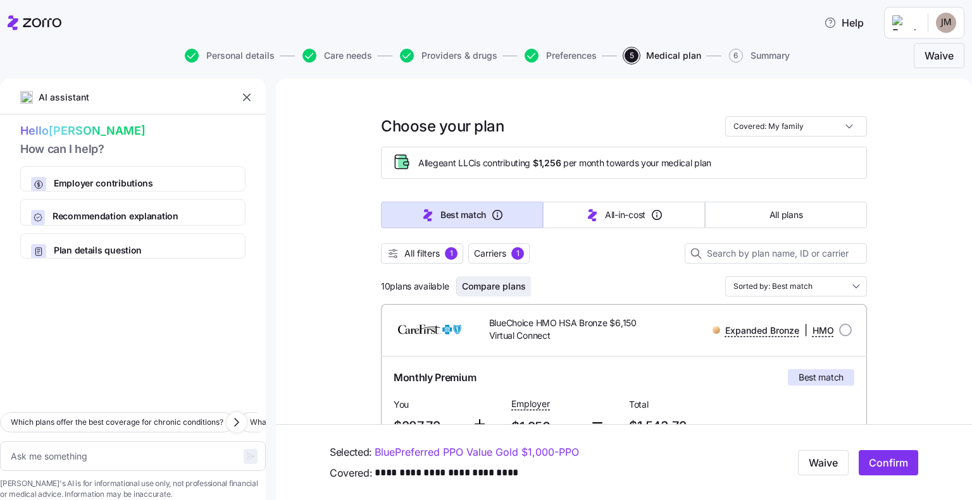
click at [507, 280] on span "Compare plans" at bounding box center [494, 286] width 64 height 13
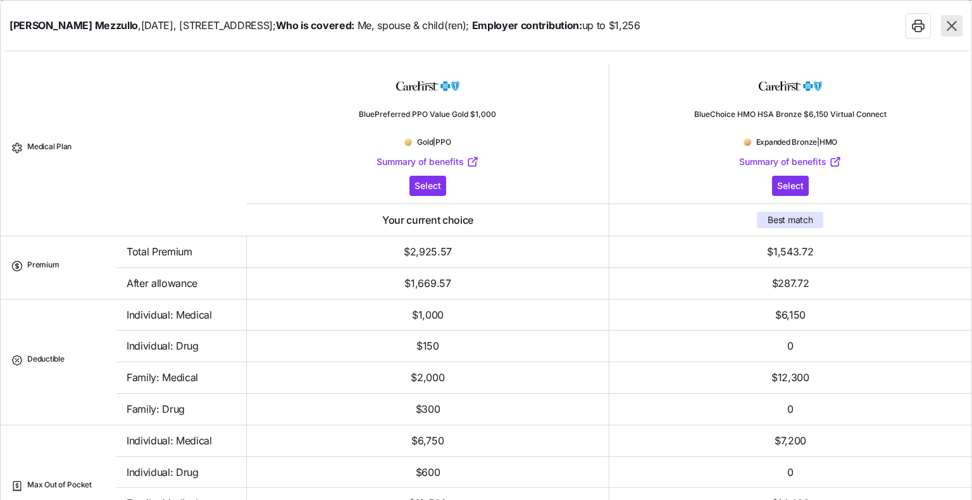
click at [646, 166] on div "BlueChoice HMO HSA Bronze $6,150 Virtual Connect Expanded Bronze | HMO Summary …" at bounding box center [790, 149] width 362 height 157
click at [946, 26] on icon "button" at bounding box center [951, 26] width 16 height 16
type textarea "x"
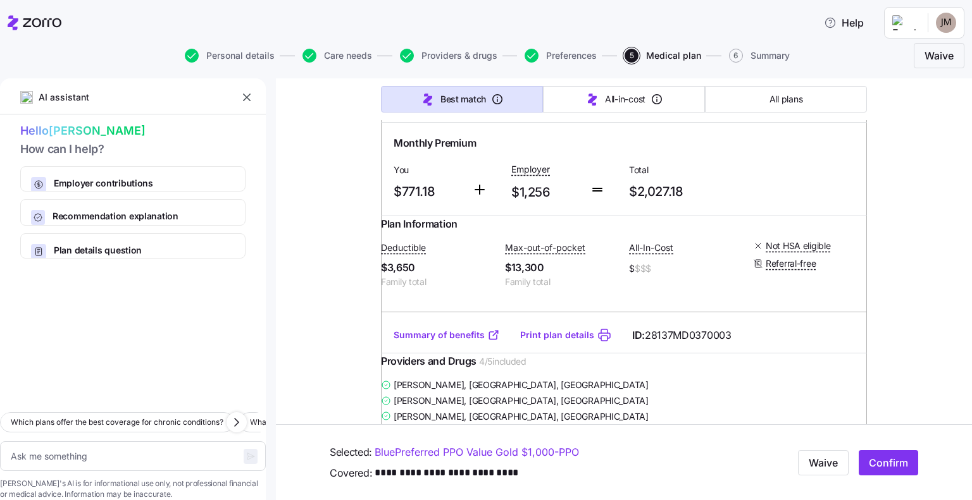
scroll to position [633, 0]
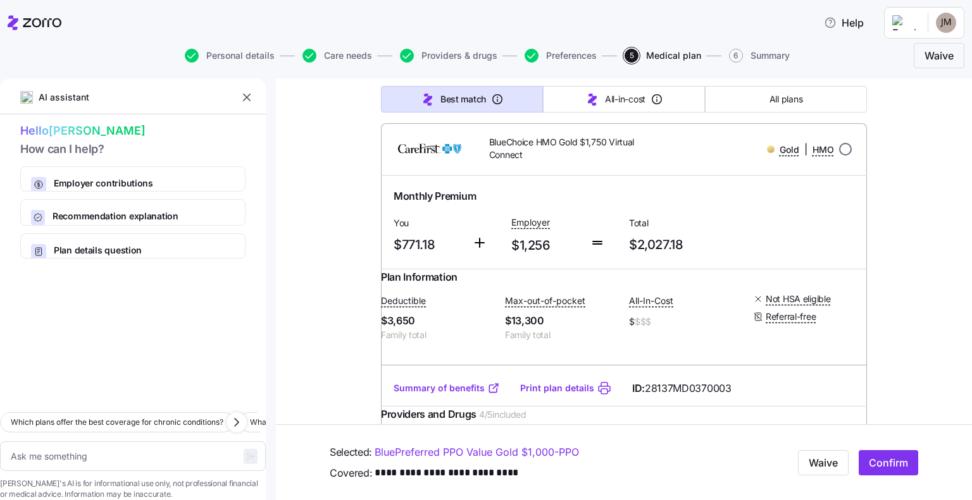
click at [839, 156] on input "radio" at bounding box center [845, 149] width 13 height 13
radio input "true"
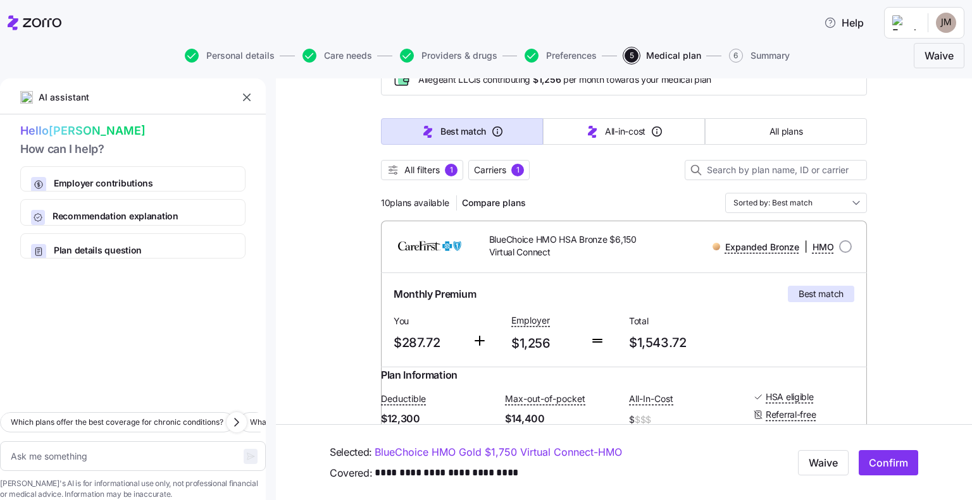
scroll to position [63, 0]
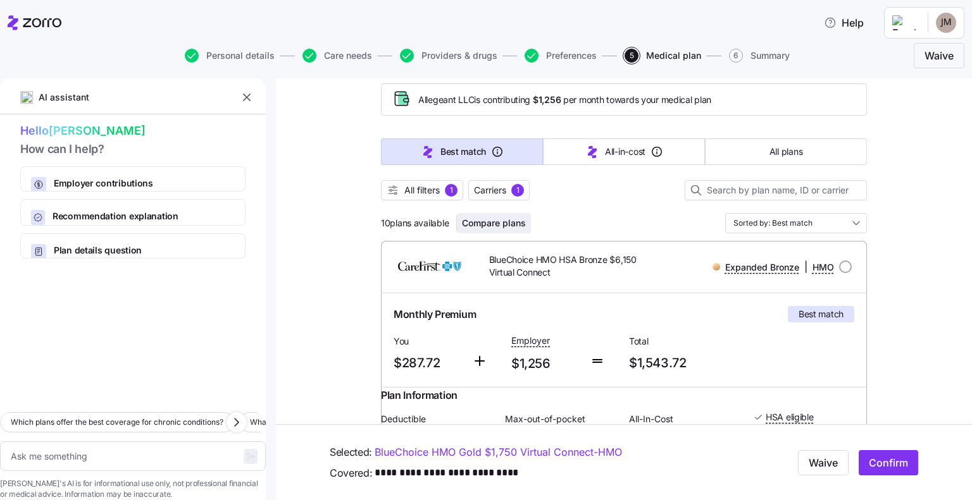
click at [469, 229] on button "Compare plans" at bounding box center [494, 223] width 74 height 20
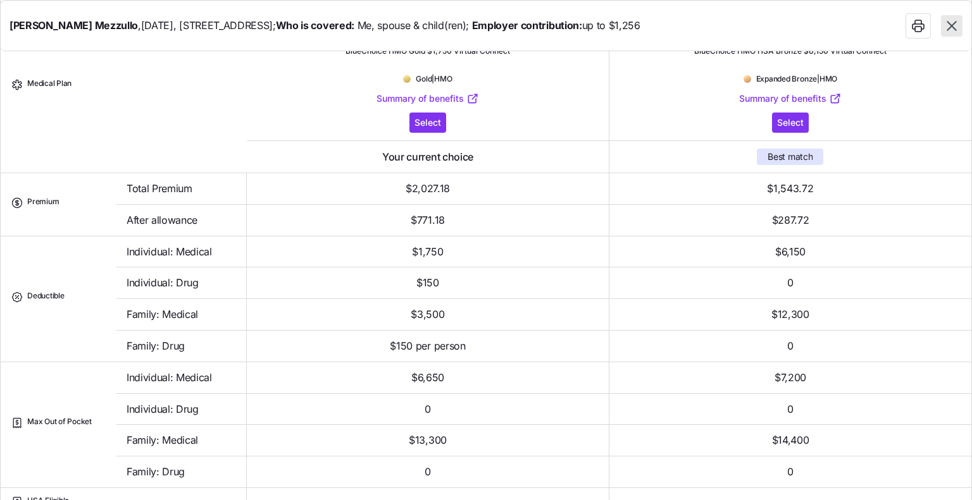
click at [406, 102] on link "Summary of benefits" at bounding box center [427, 98] width 102 height 13
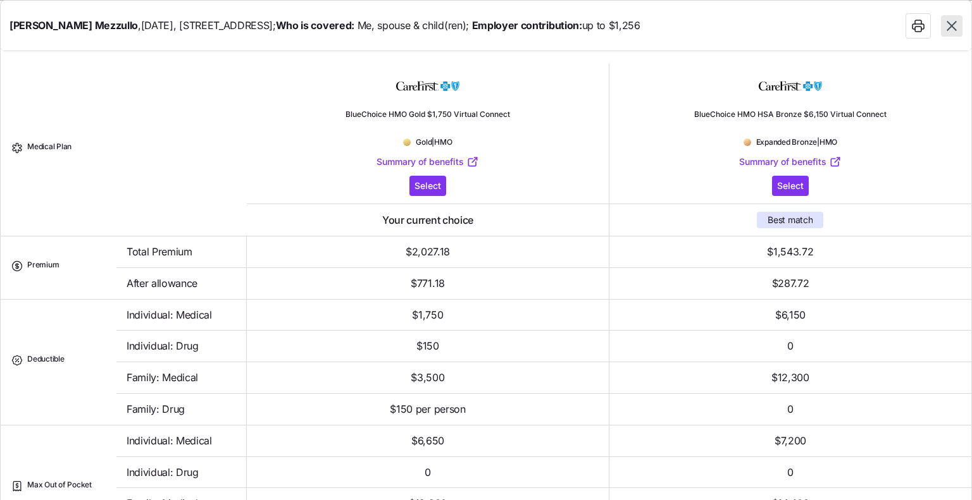
scroll to position [0, 0]
click at [948, 25] on icon "button" at bounding box center [951, 26] width 16 height 16
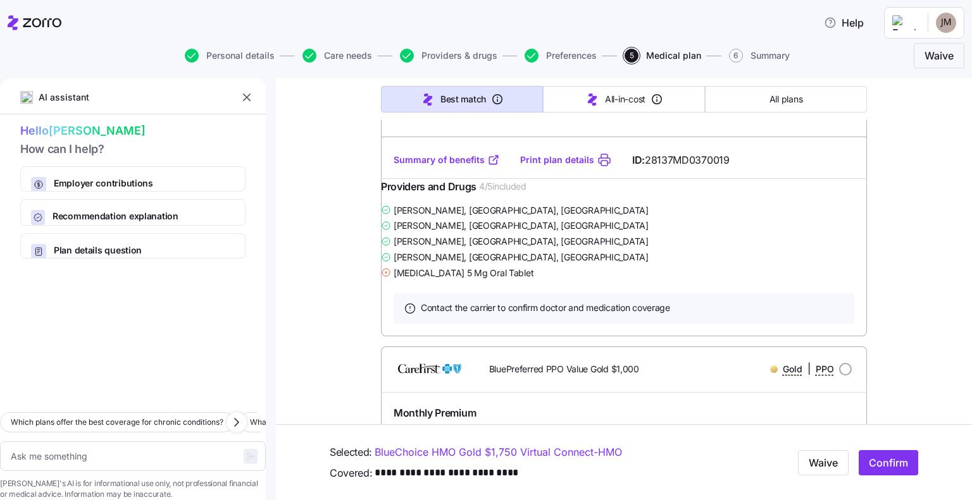
scroll to position [3099, 0]
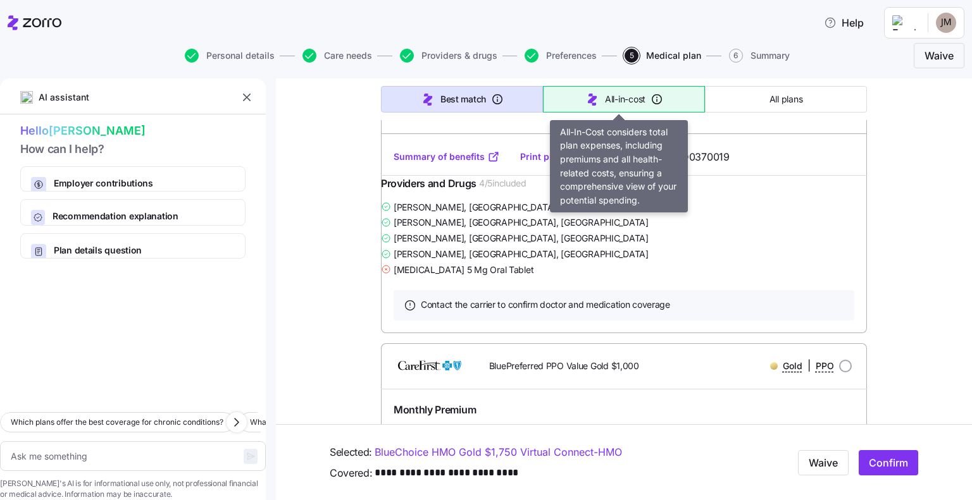
click at [602, 106] on button "All-in-cost" at bounding box center [624, 99] width 162 height 27
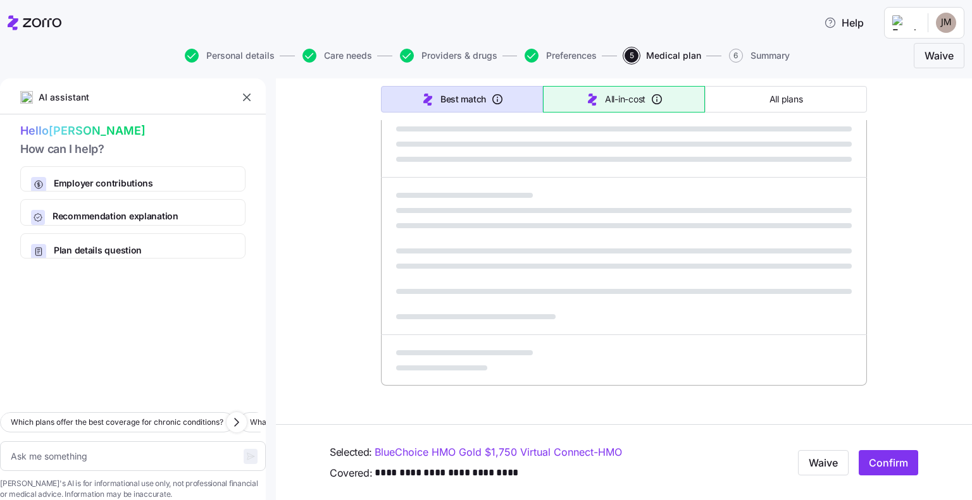
type textarea "x"
type input "Sorted by: All-in-cost"
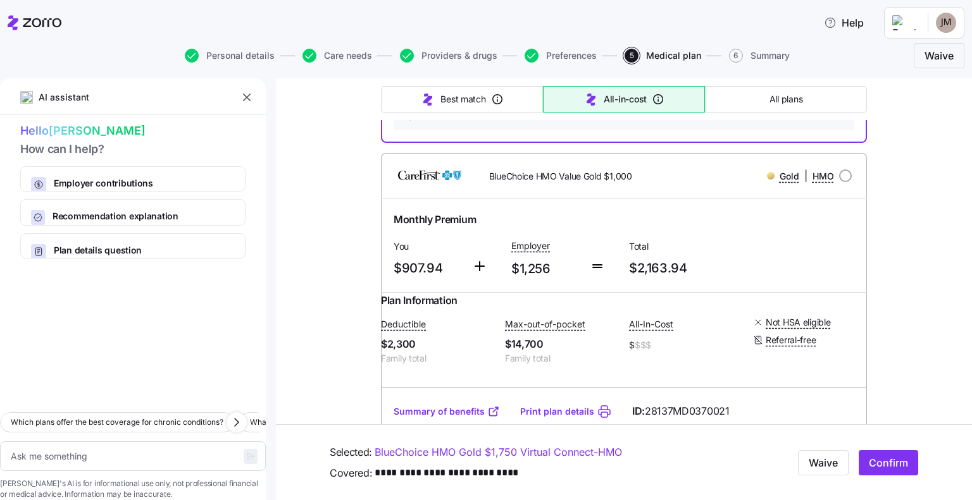
scroll to position [1139, 0]
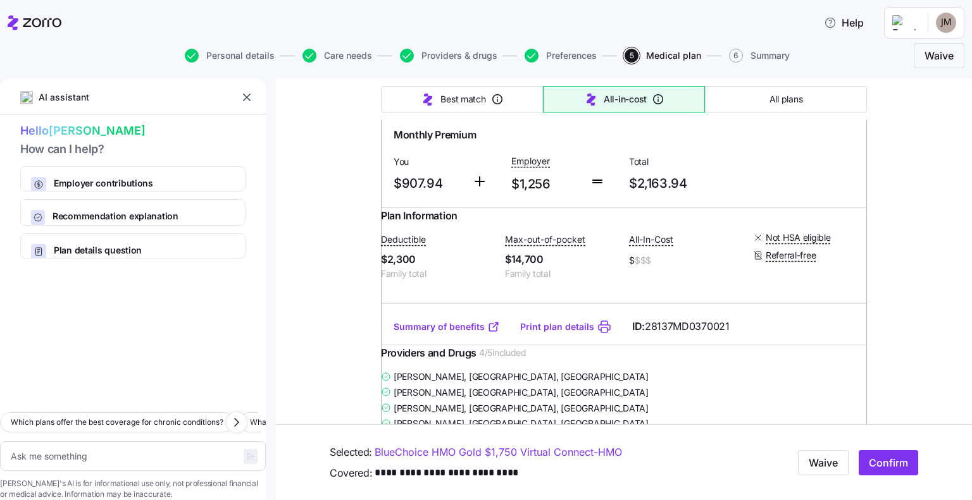
click at [839, 97] on input "radio" at bounding box center [845, 91] width 13 height 13
radio input "true"
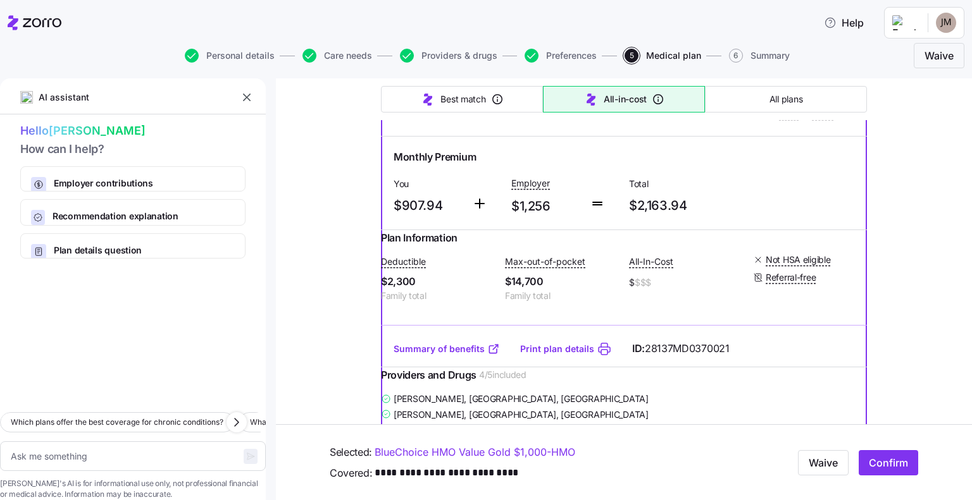
scroll to position [1202, 0]
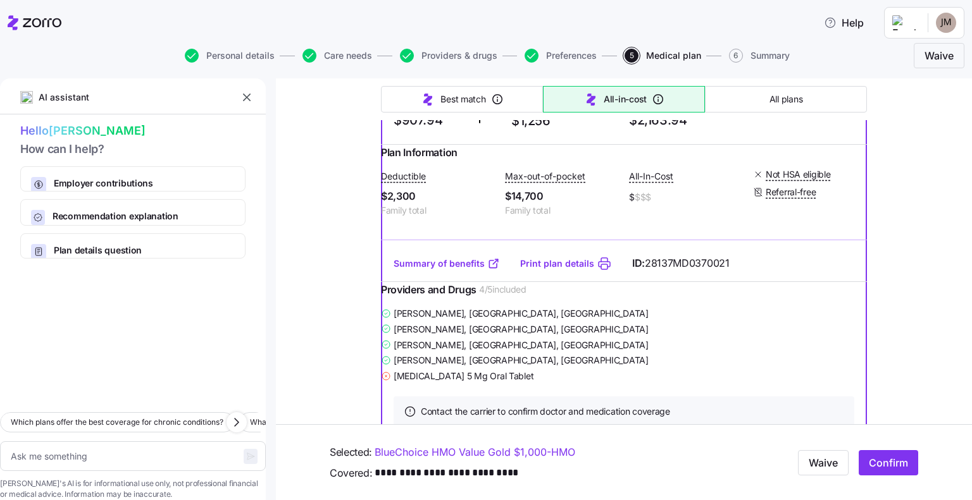
click at [529, 270] on link "Print plan details" at bounding box center [557, 263] width 74 height 13
click at [536, 270] on link "Print plan details" at bounding box center [557, 263] width 74 height 13
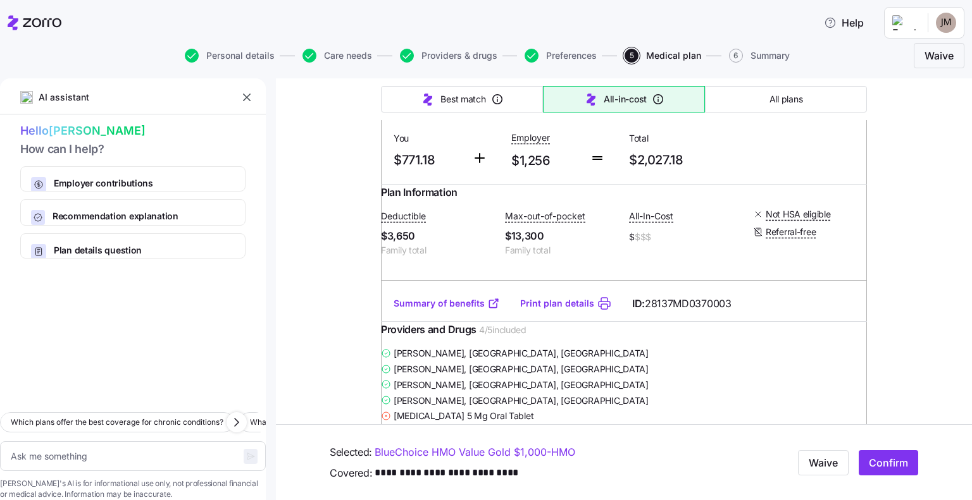
scroll to position [696, 0]
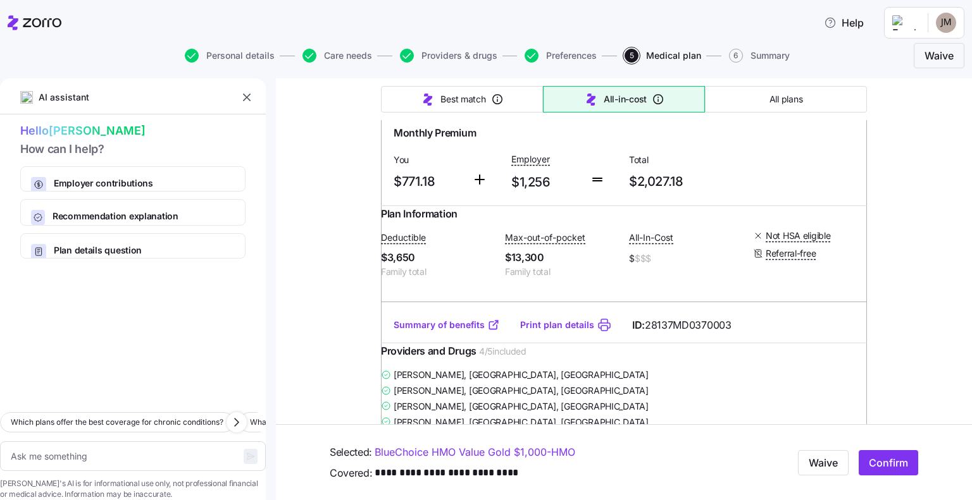
click at [557, 331] on link "Print plan details" at bounding box center [557, 325] width 74 height 13
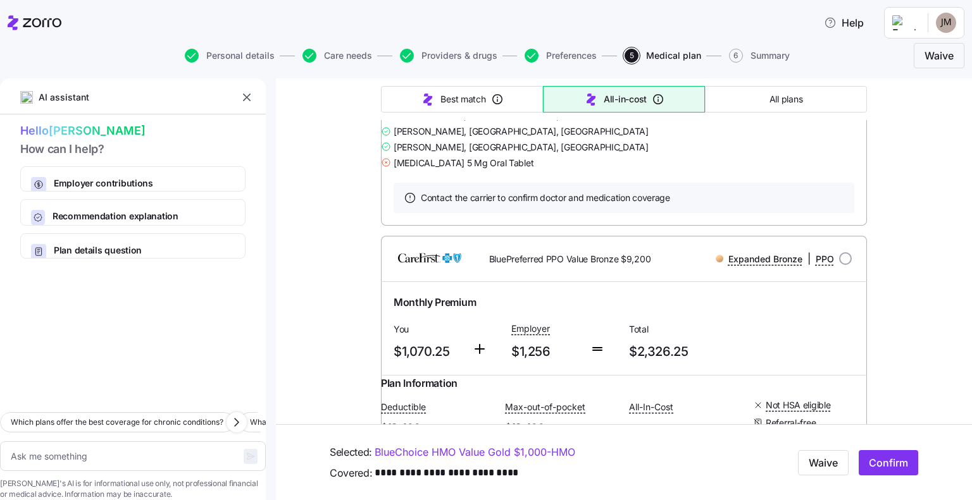
scroll to position [3669, 0]
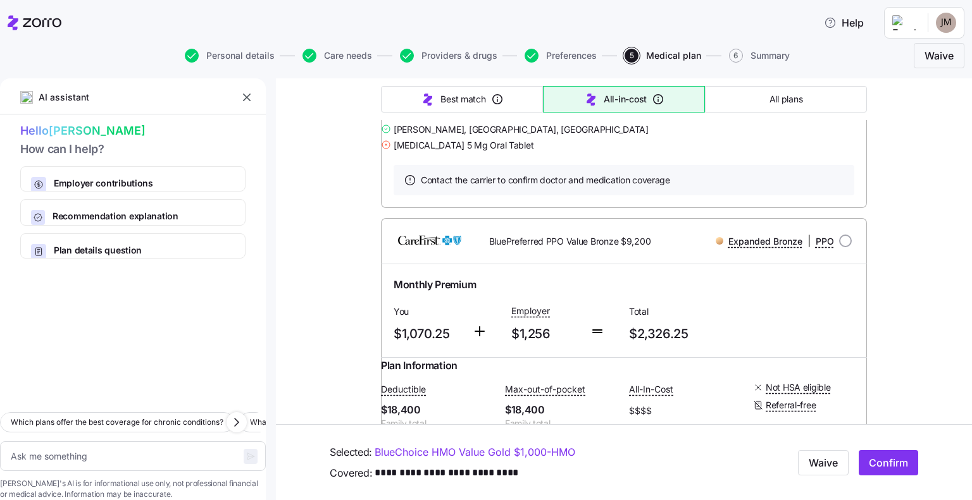
click at [528, 39] on link "Print plan details" at bounding box center [557, 32] width 74 height 13
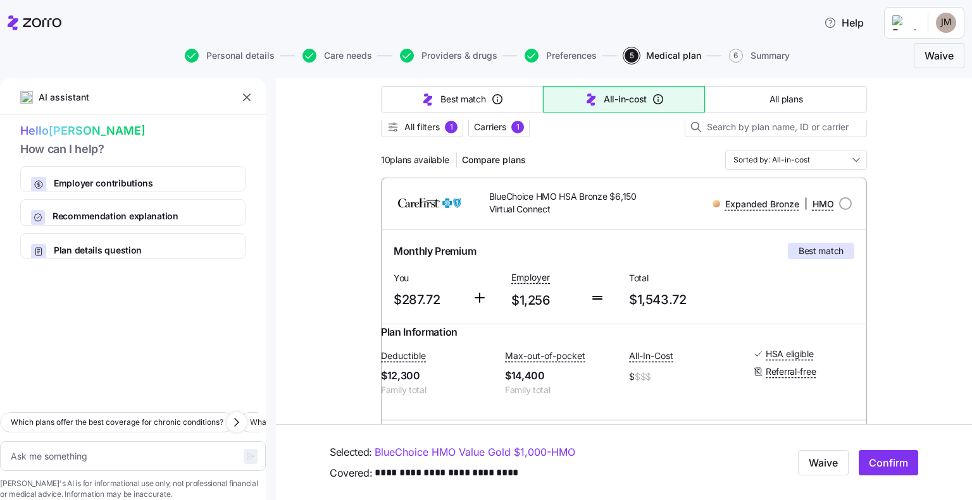
scroll to position [0, 0]
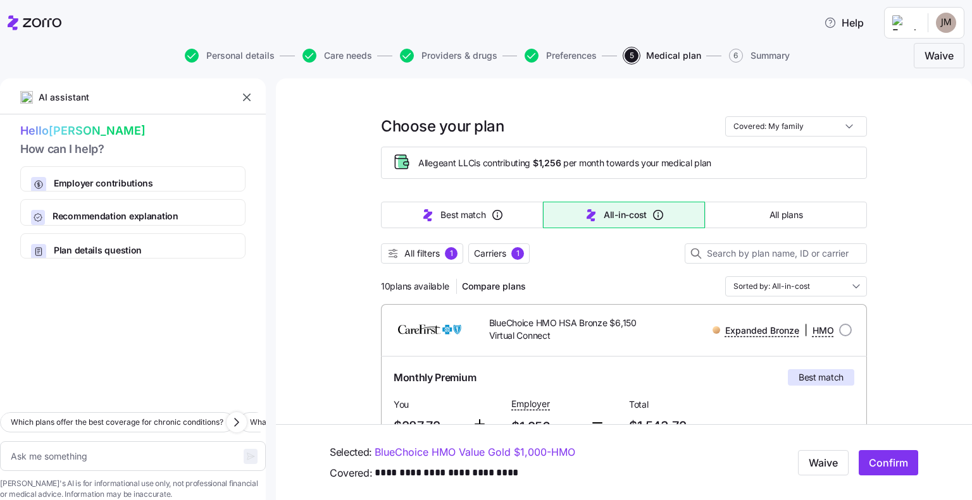
click at [569, 57] on span "Preferences" at bounding box center [571, 55] width 51 height 9
type textarea "x"
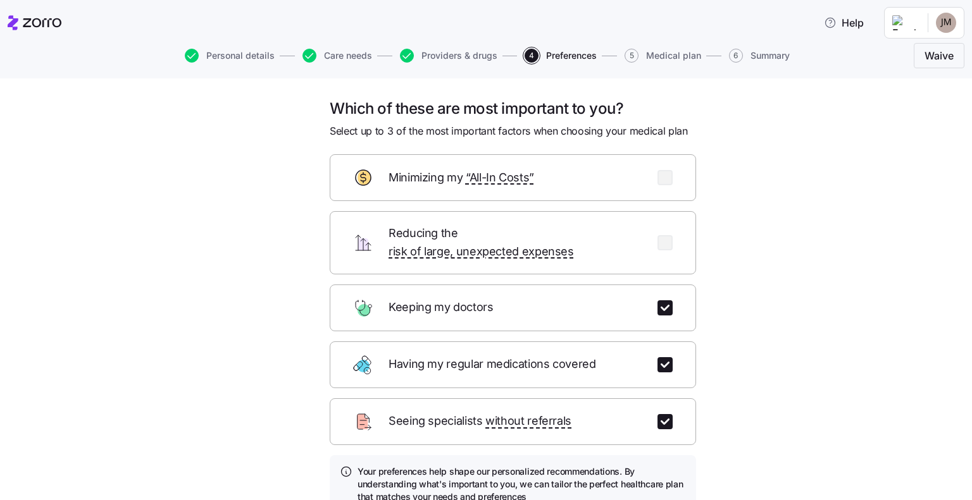
click at [660, 357] on input "checkbox" at bounding box center [664, 364] width 15 height 15
checkbox input "false"
click at [659, 235] on input "checkbox" at bounding box center [664, 242] width 15 height 15
checkbox input "true"
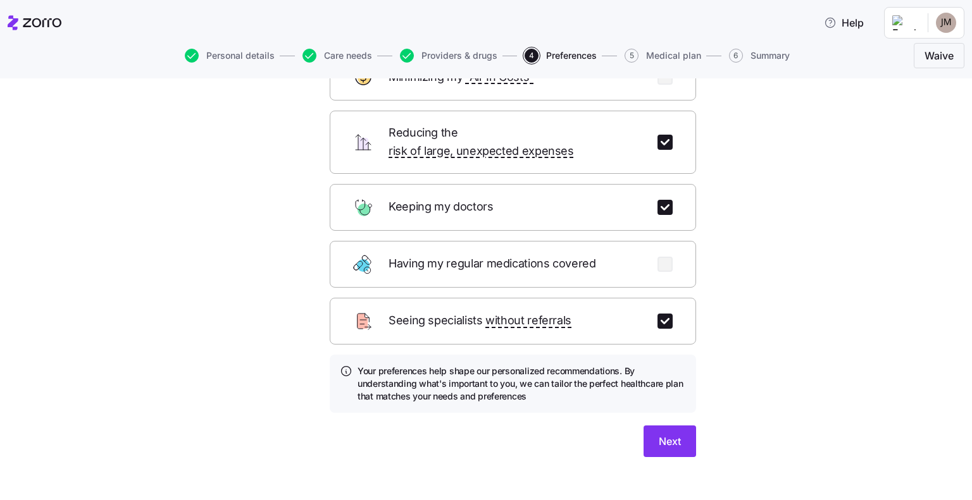
scroll to position [101, 0]
click at [678, 425] on button "Next" at bounding box center [669, 441] width 52 height 32
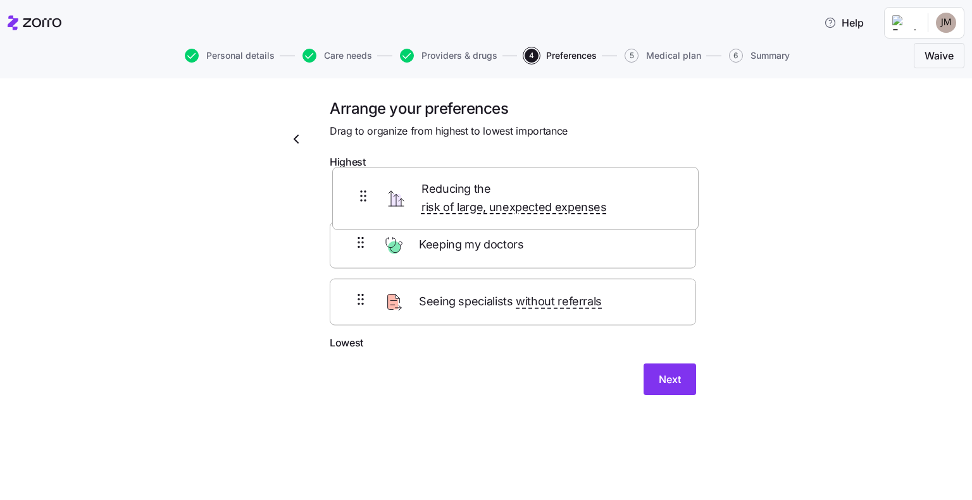
drag, startPoint x: 445, startPoint y: 318, endPoint x: 448, endPoint y: 192, distance: 125.9
click at [448, 192] on div "Keeping my doctors Seeing specialists without referrals Reducing the risk of la…" at bounding box center [513, 255] width 366 height 161
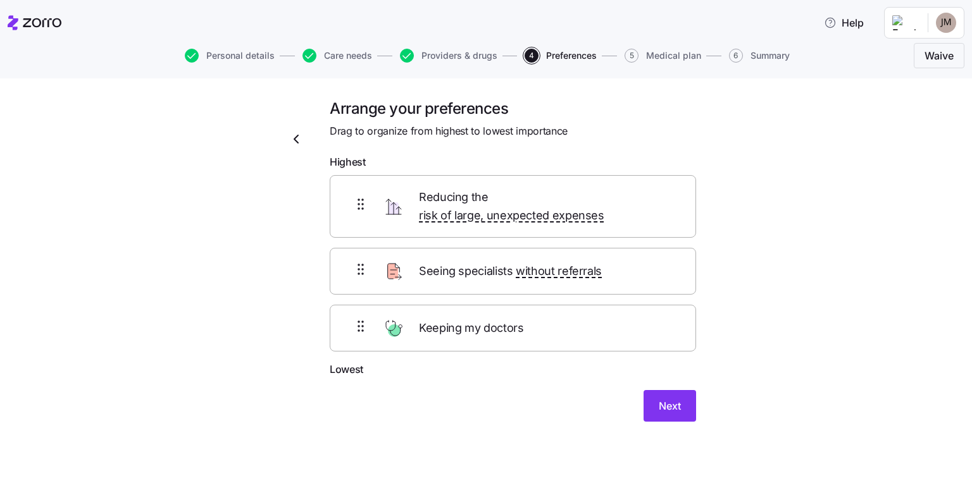
click at [673, 398] on span "Next" at bounding box center [669, 405] width 22 height 15
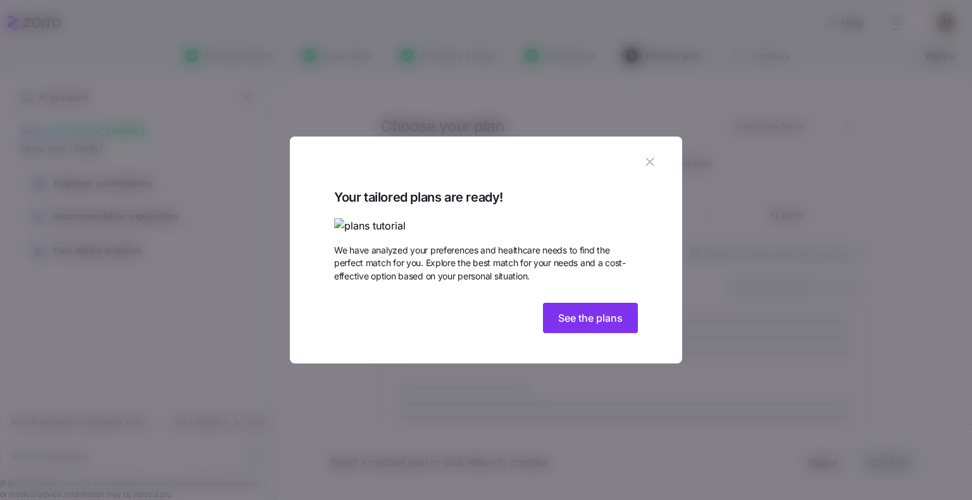
click at [576, 326] on span "See the plans" at bounding box center [590, 318] width 65 height 15
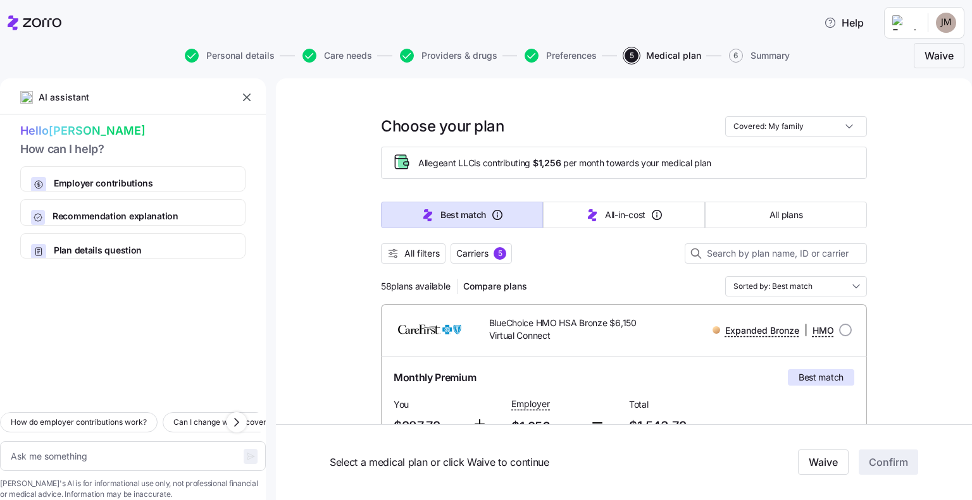
click at [388, 250] on icon "button" at bounding box center [390, 250] width 4 height 0
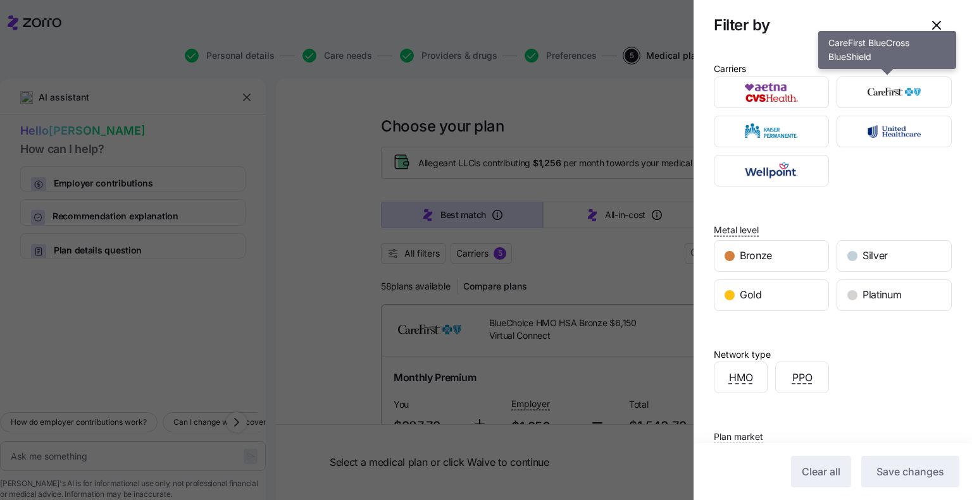
click at [895, 103] on img "button" at bounding box center [894, 92] width 93 height 25
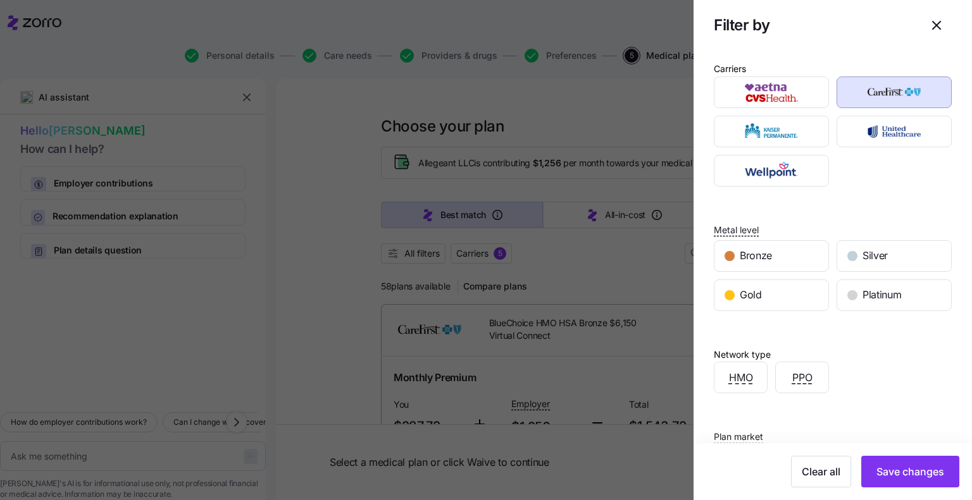
click at [895, 470] on span "Save changes" at bounding box center [910, 471] width 68 height 15
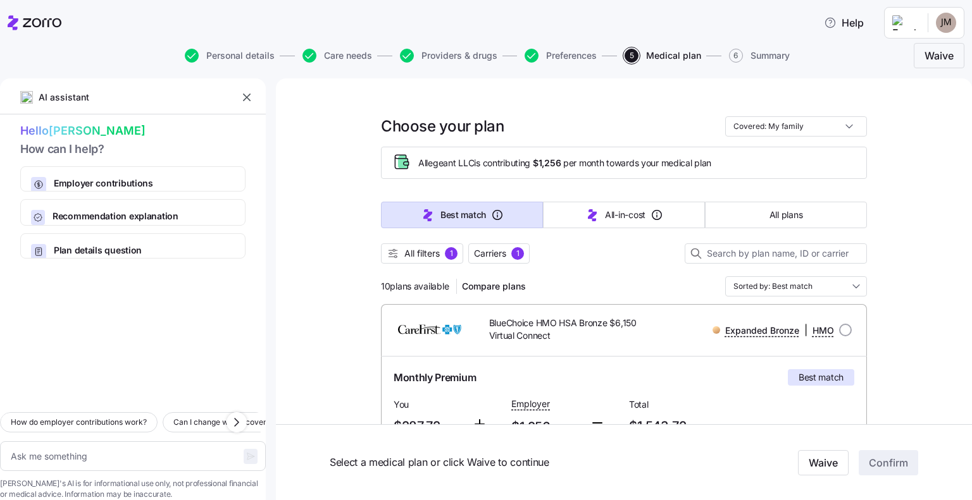
click at [428, 252] on span "All filters" at bounding box center [421, 253] width 35 height 13
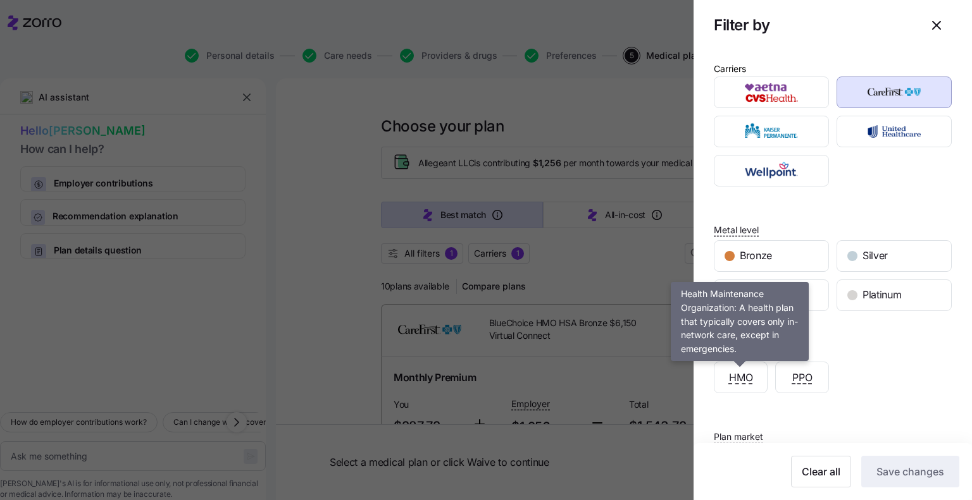
click at [739, 375] on span "HMO" at bounding box center [741, 378] width 24 height 16
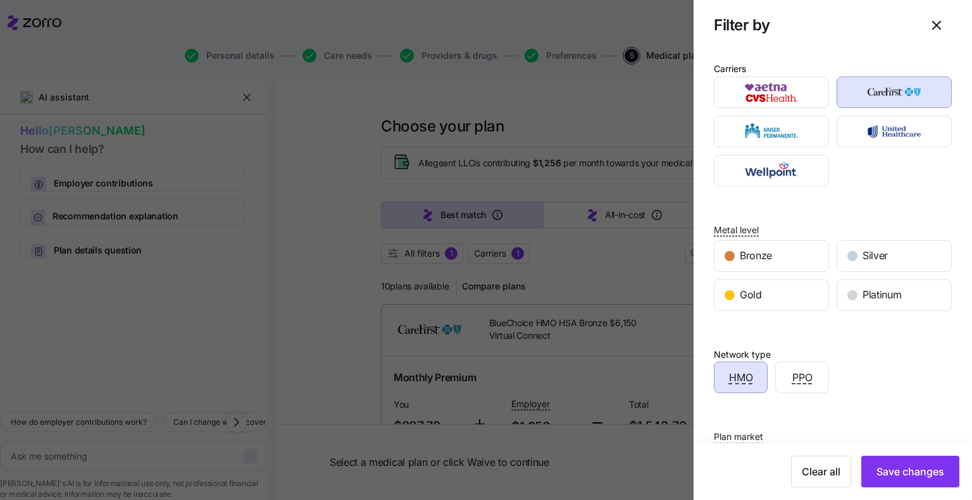
click at [908, 467] on span "Save changes" at bounding box center [910, 471] width 68 height 15
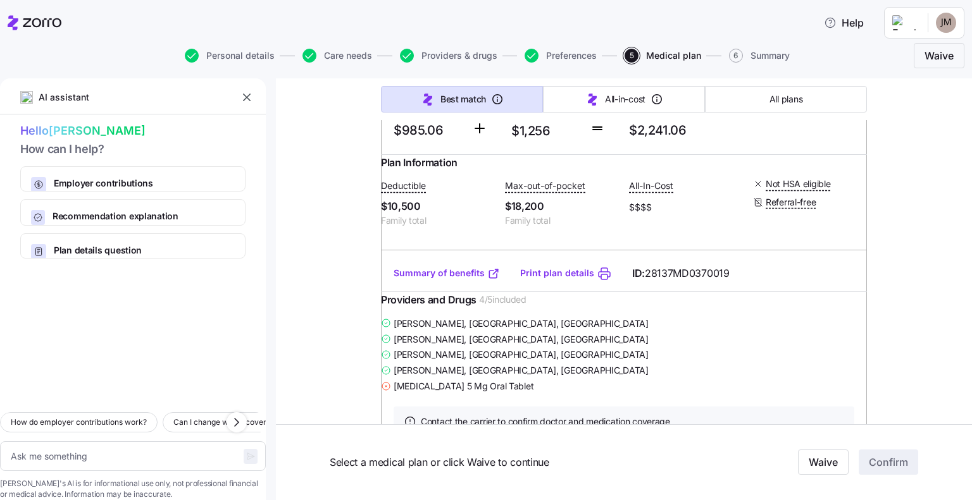
scroll to position [2151, 0]
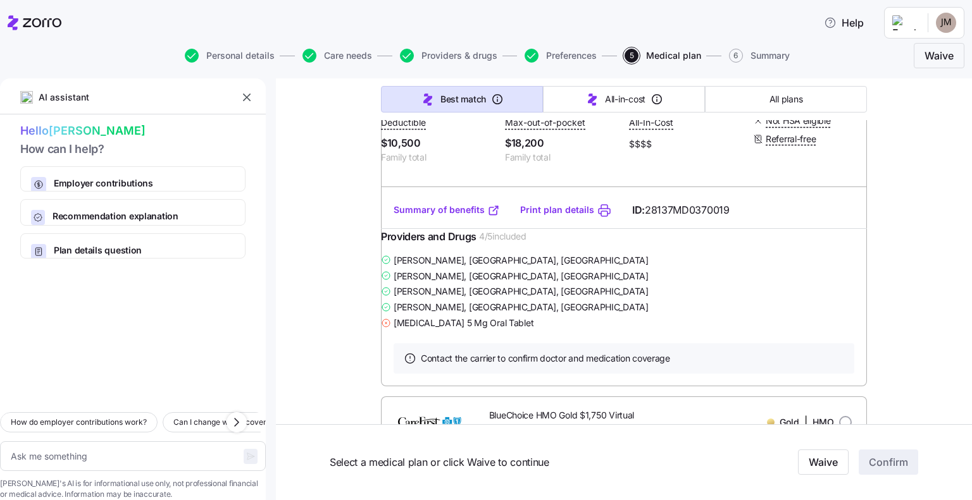
click at [454, 216] on link "Summary of benefits" at bounding box center [446, 210] width 106 height 13
click at [534, 216] on link "Print plan details" at bounding box center [557, 210] width 74 height 13
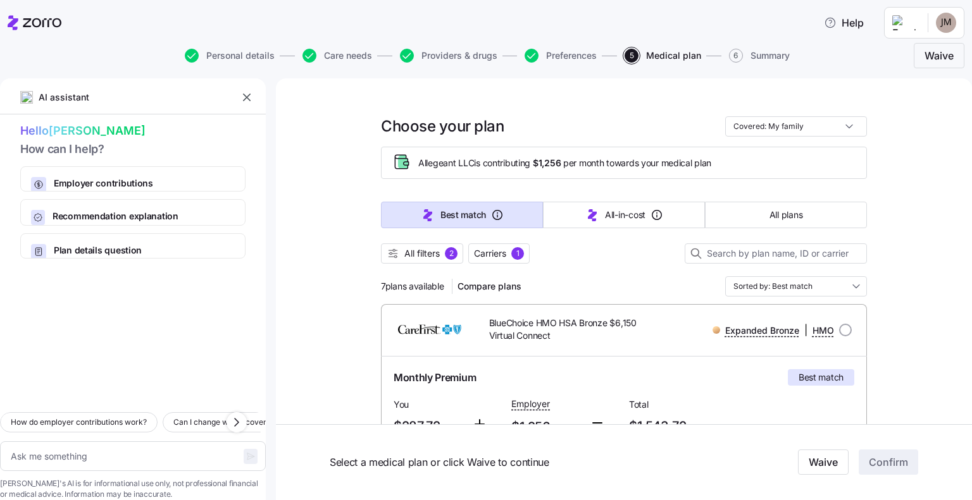
click at [352, 56] on span "Care needs" at bounding box center [348, 55] width 48 height 9
type textarea "x"
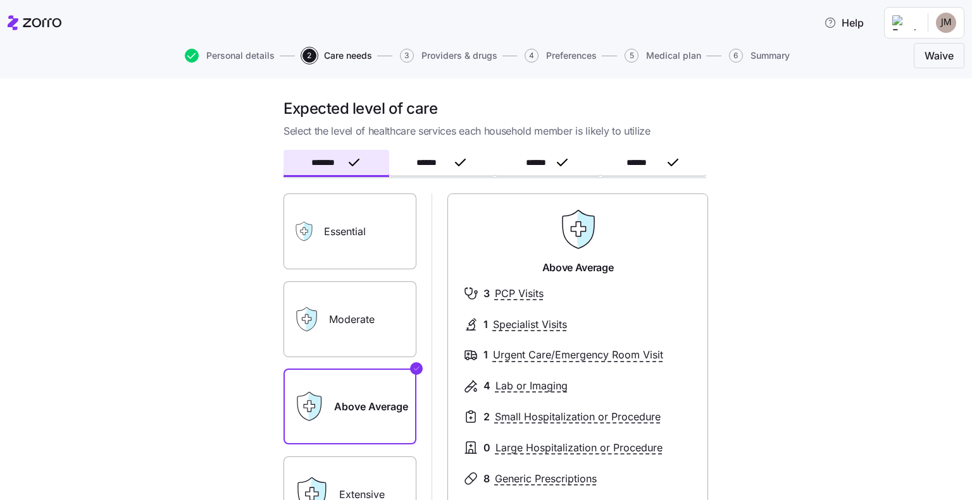
click at [337, 156] on button "*******" at bounding box center [336, 163] width 106 height 27
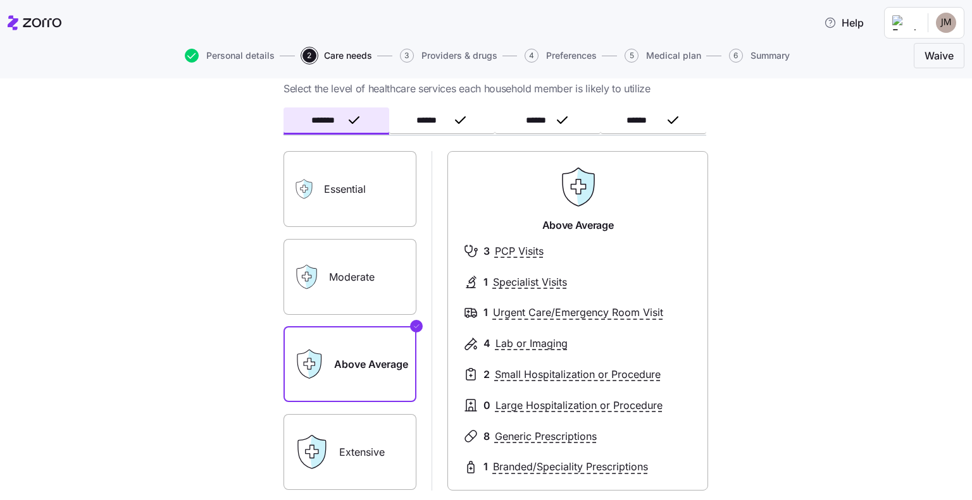
scroll to position [189, 0]
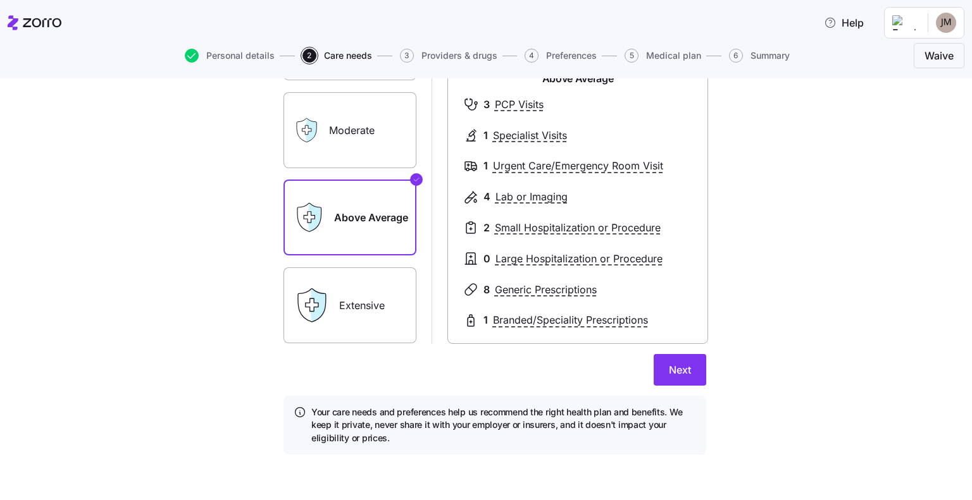
click at [336, 294] on label "Extensive" at bounding box center [349, 306] width 133 height 76
click at [0, 0] on input "Extensive" at bounding box center [0, 0] width 0 height 0
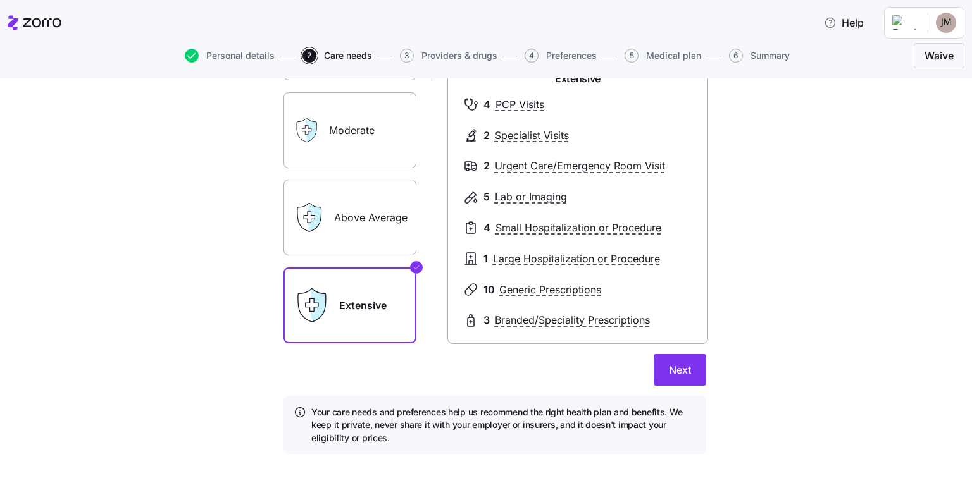
click at [669, 367] on span "Next" at bounding box center [680, 369] width 22 height 15
click at [679, 371] on span "Next" at bounding box center [680, 369] width 22 height 15
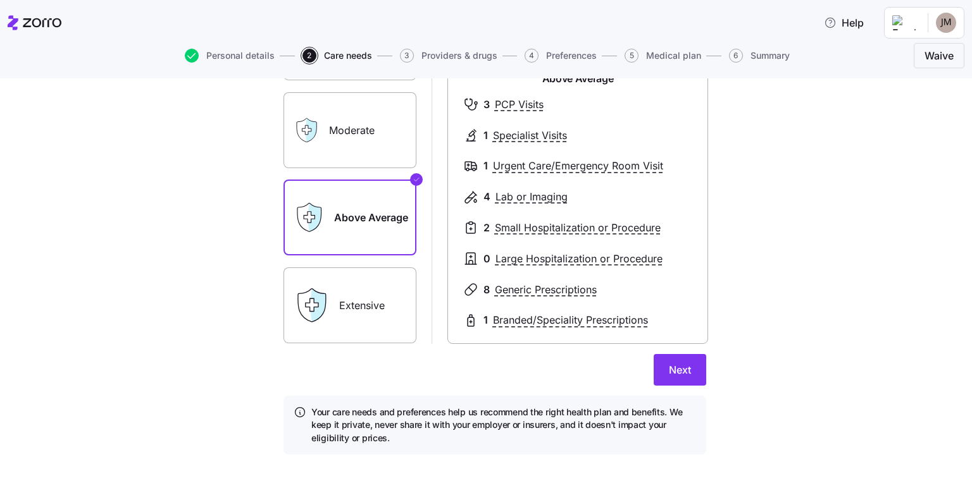
click at [395, 308] on label "Extensive" at bounding box center [349, 306] width 133 height 76
click at [0, 0] on input "Extensive" at bounding box center [0, 0] width 0 height 0
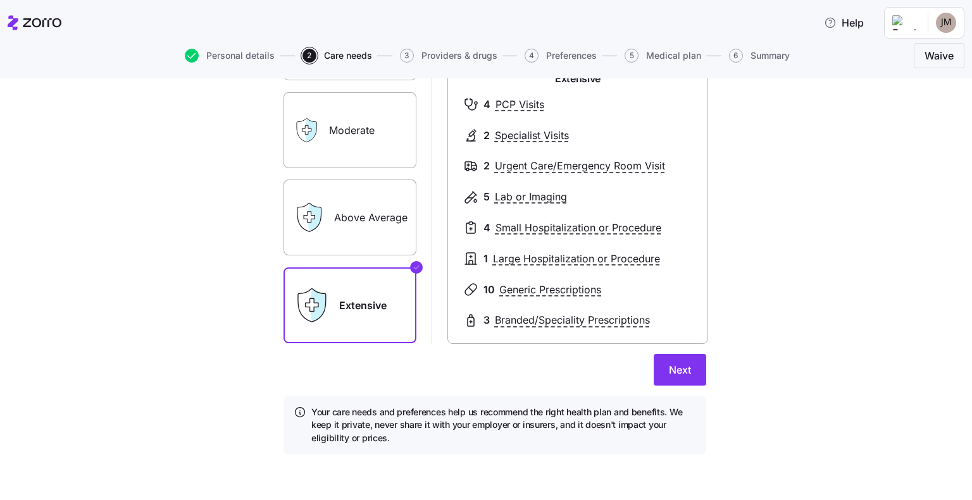
click at [661, 373] on button "Next" at bounding box center [679, 370] width 52 height 32
click at [398, 319] on label "Extensive" at bounding box center [349, 306] width 133 height 76
click at [0, 0] on input "Extensive" at bounding box center [0, 0] width 0 height 0
click at [657, 373] on button "Save" at bounding box center [679, 370] width 54 height 32
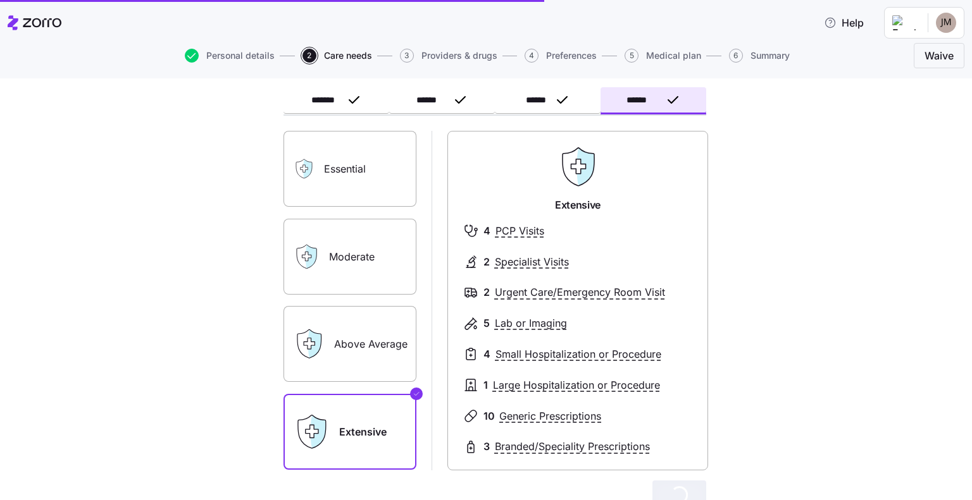
scroll to position [0, 0]
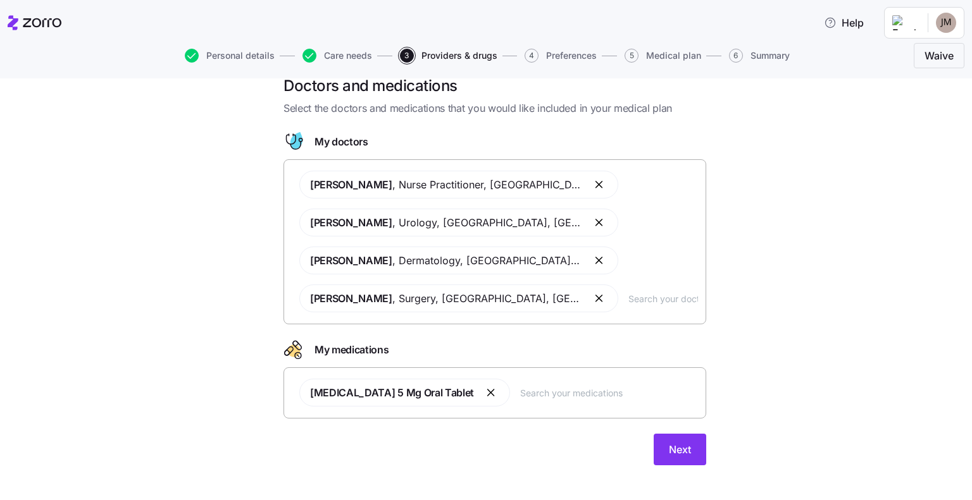
scroll to position [33, 0]
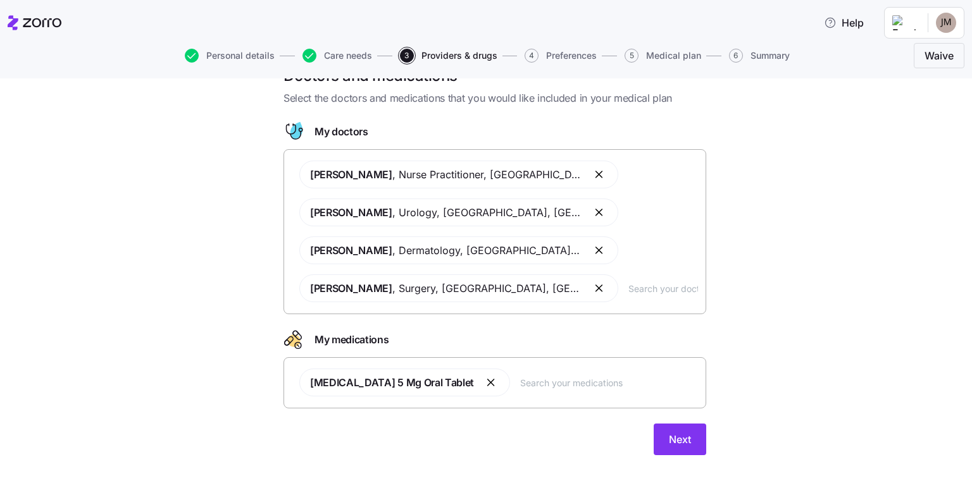
click at [628, 290] on input "text" at bounding box center [663, 288] width 70 height 14
click at [484, 384] on button "button" at bounding box center [491, 382] width 15 height 15
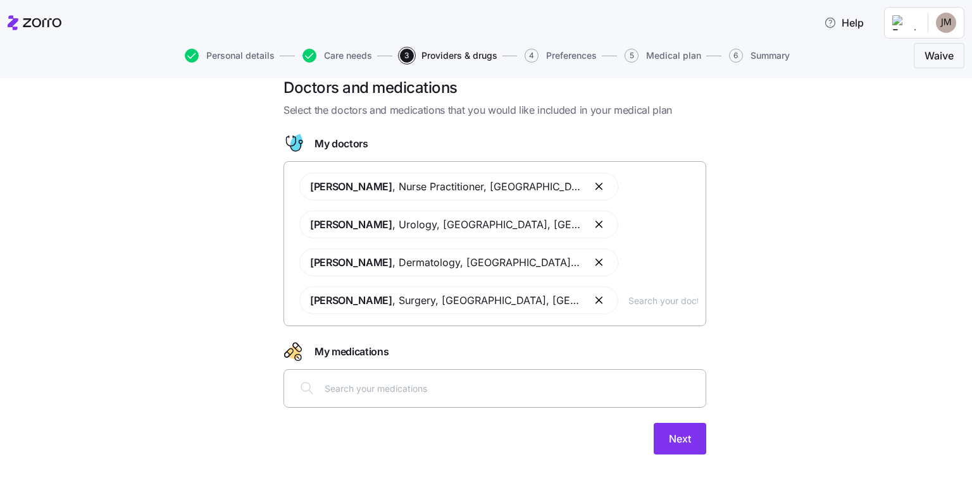
scroll to position [20, 0]
click at [628, 304] on input "text" at bounding box center [663, 301] width 70 height 14
click at [678, 445] on span "Next" at bounding box center [680, 439] width 22 height 15
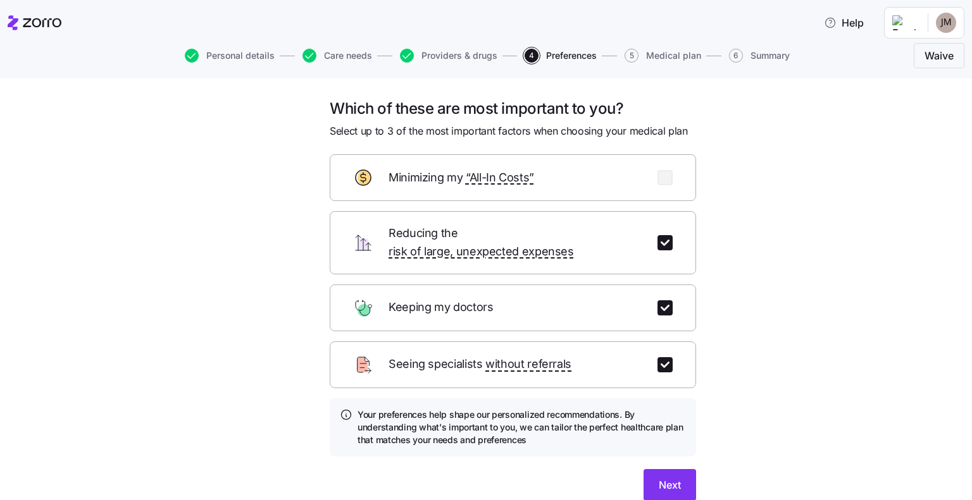
click at [663, 235] on input "checkbox" at bounding box center [664, 242] width 15 height 15
checkbox input "false"
click at [660, 179] on input "checkbox" at bounding box center [664, 177] width 15 height 15
checkbox input "true"
click at [667, 478] on span "Next" at bounding box center [669, 485] width 22 height 15
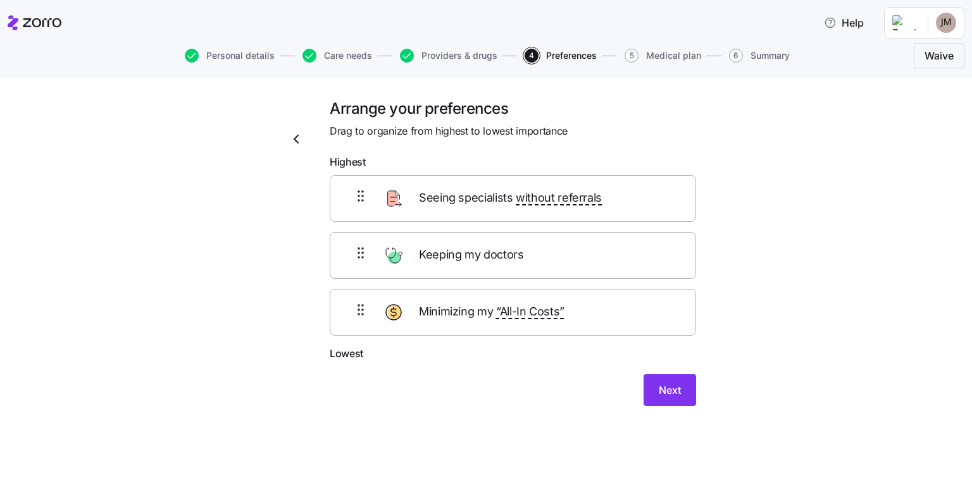
click at [669, 393] on span "Next" at bounding box center [669, 390] width 22 height 15
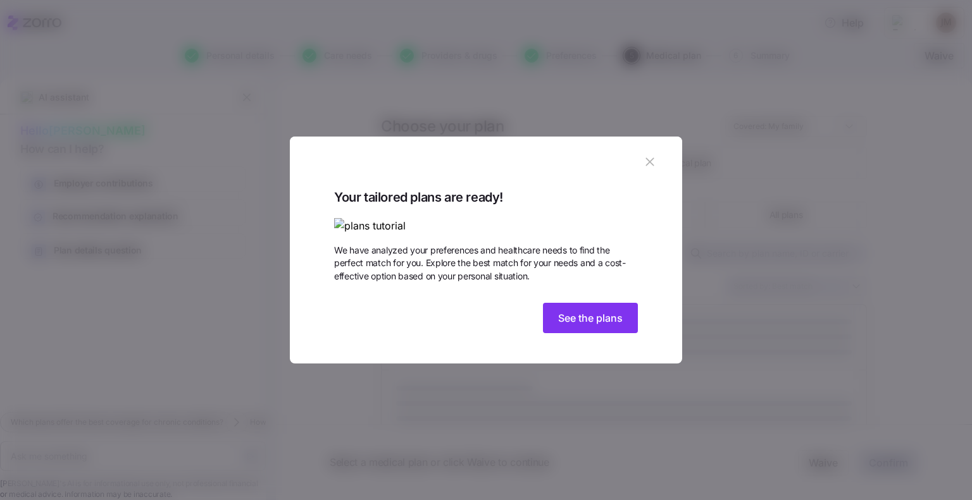
click at [612, 326] on span "See the plans" at bounding box center [590, 318] width 65 height 15
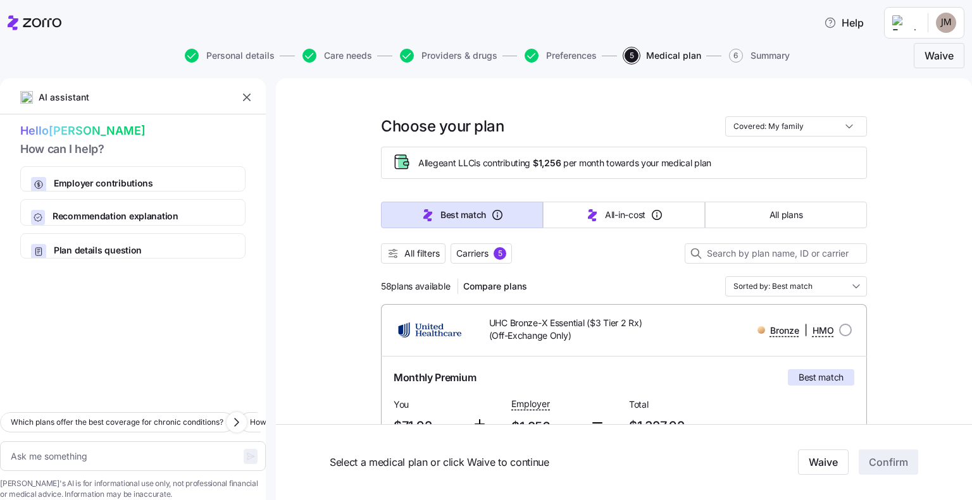
scroll to position [63, 0]
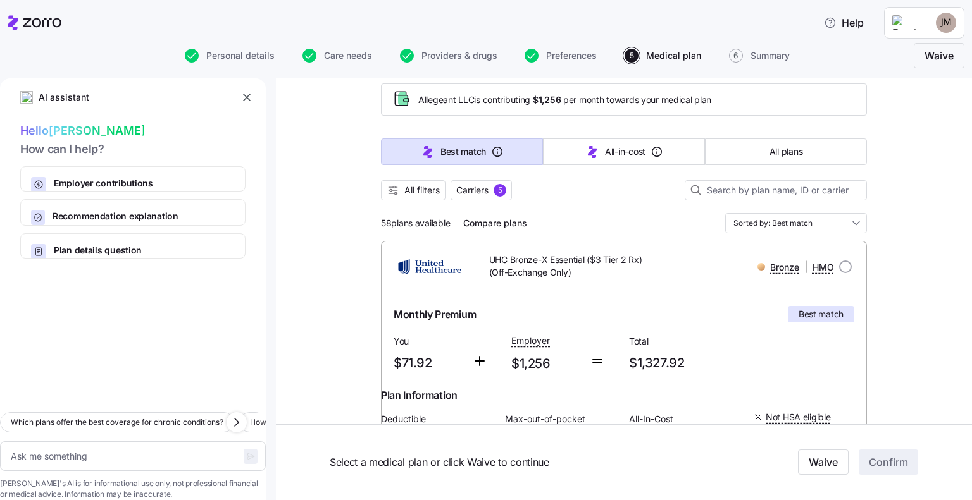
click at [419, 188] on span "All filters" at bounding box center [421, 190] width 35 height 13
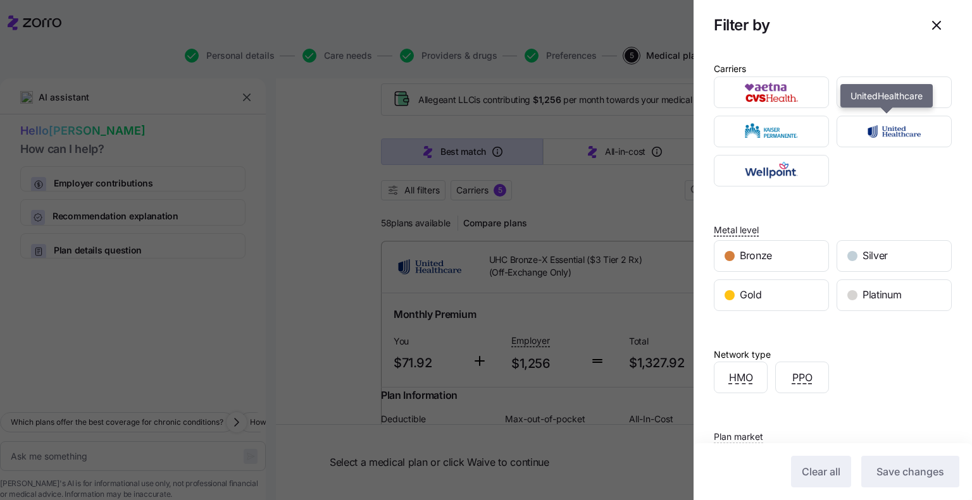
click at [871, 111] on div at bounding box center [893, 92] width 123 height 39
click at [872, 94] on img "button" at bounding box center [894, 92] width 93 height 25
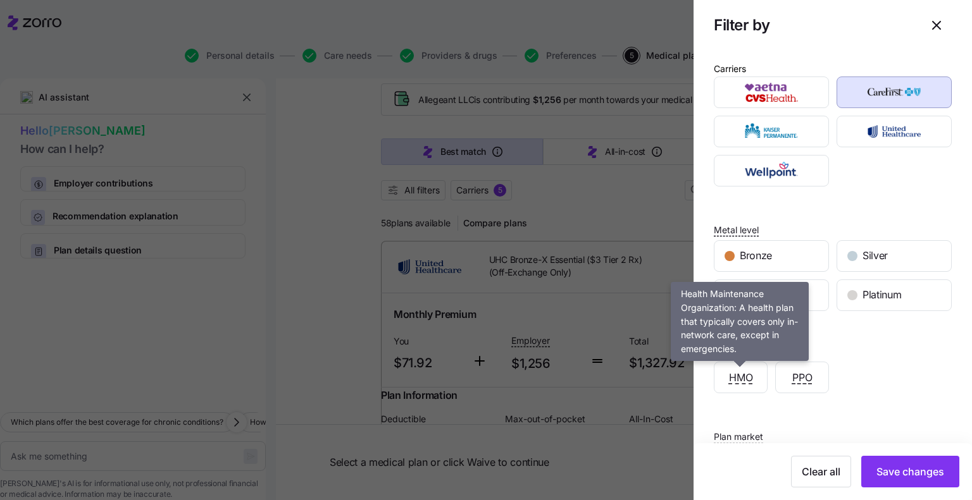
click at [741, 382] on span "HMO" at bounding box center [741, 378] width 24 height 16
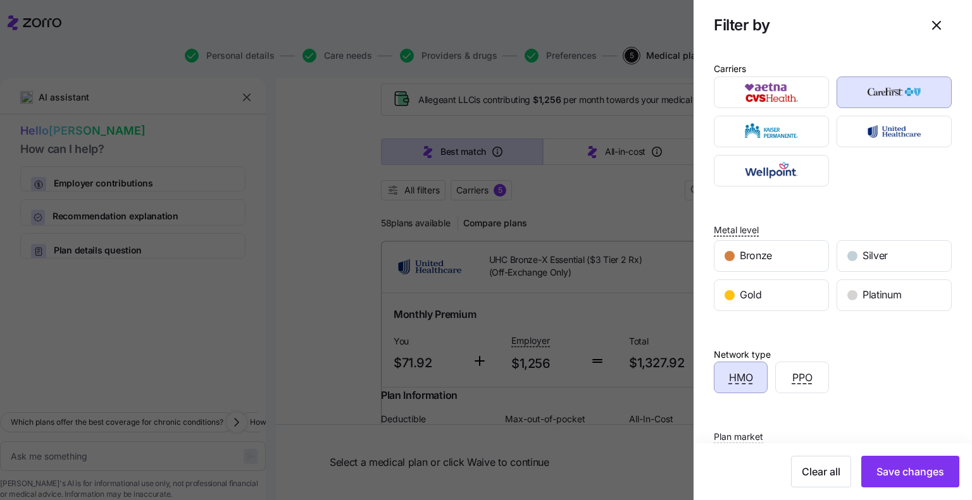
click at [876, 466] on span "Save changes" at bounding box center [910, 471] width 68 height 15
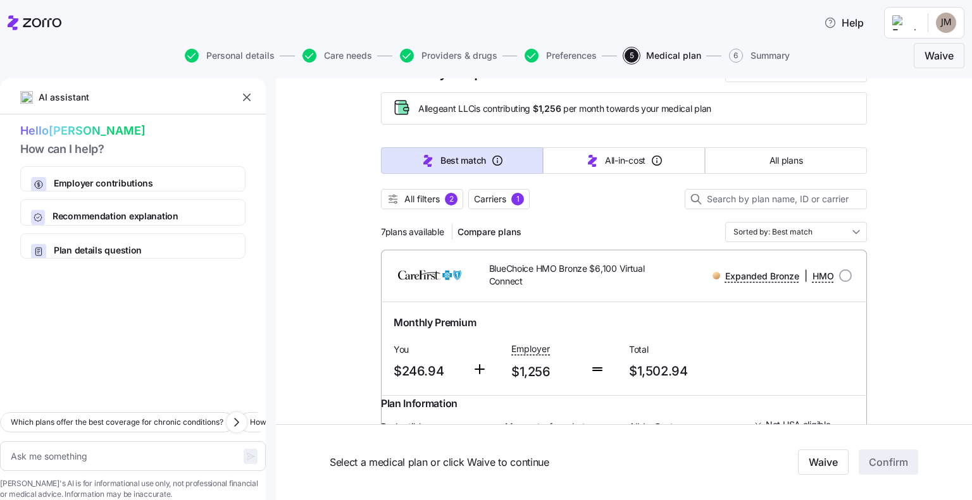
scroll to position [0, 0]
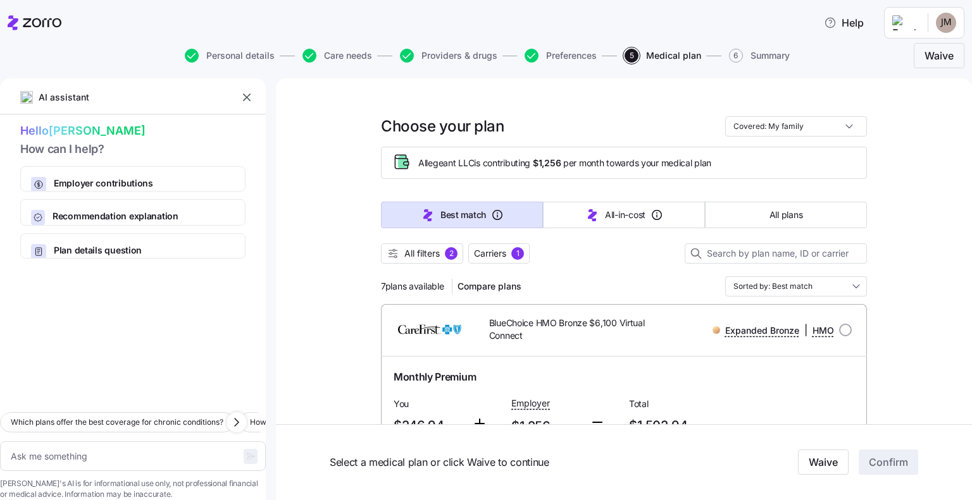
click at [424, 254] on span "All filters" at bounding box center [421, 253] width 35 height 13
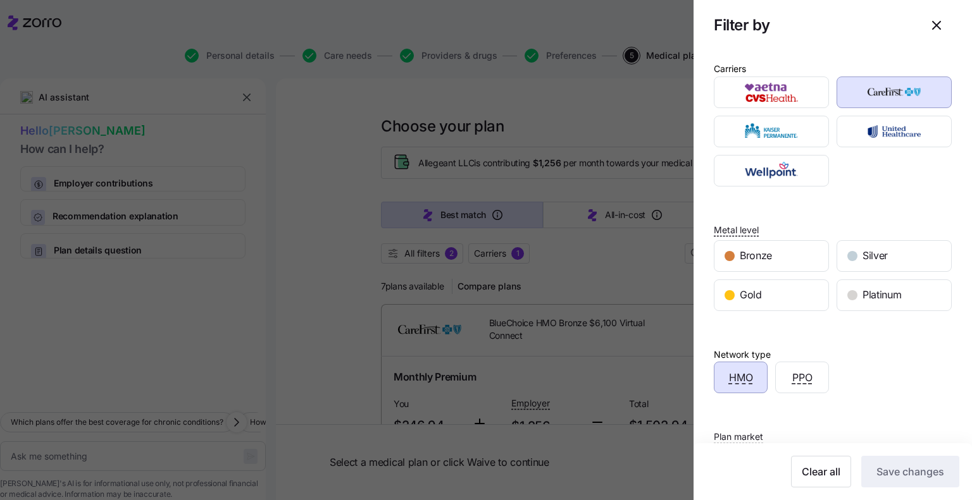
click at [767, 297] on div "Gold" at bounding box center [771, 295] width 114 height 30
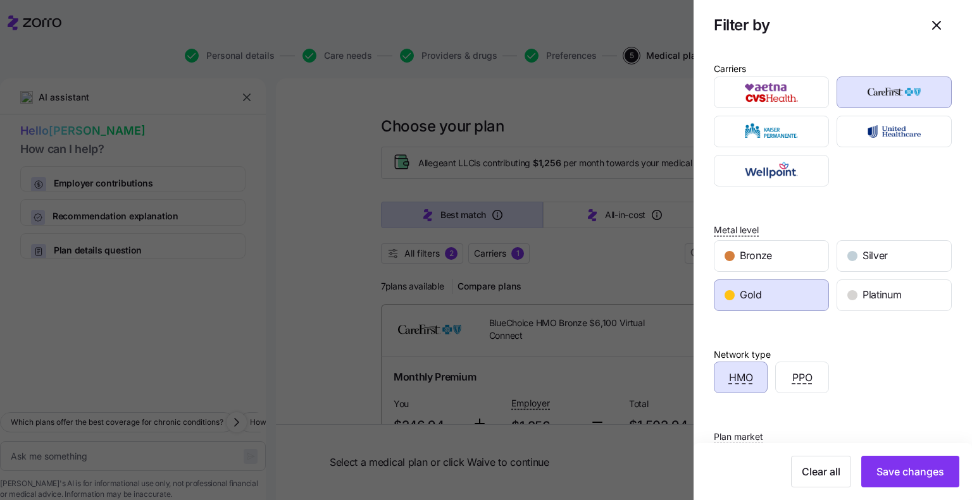
click at [757, 257] on span "Bronze" at bounding box center [755, 256] width 32 height 16
click at [883, 471] on span "Save changes" at bounding box center [910, 471] width 68 height 15
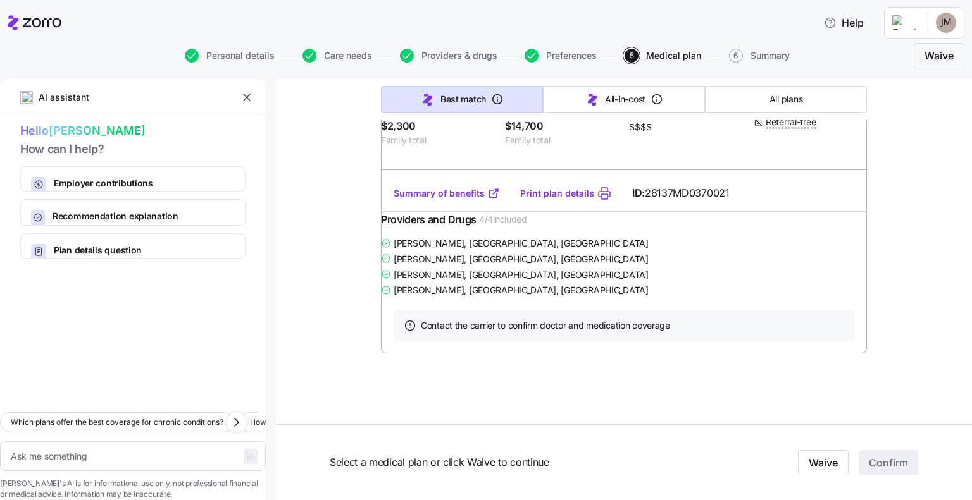
scroll to position [816, 0]
click at [435, 200] on link "Summary of benefits" at bounding box center [446, 193] width 106 height 13
type textarea "x"
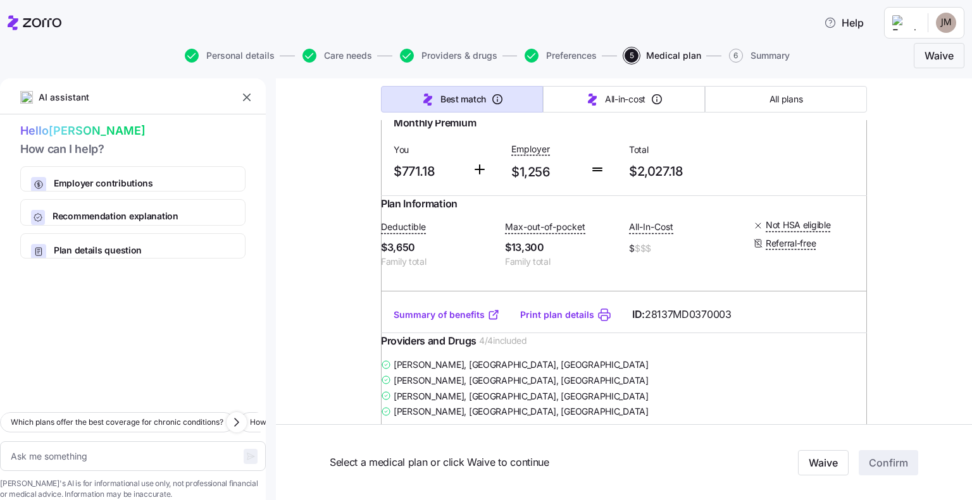
scroll to position [247, 0]
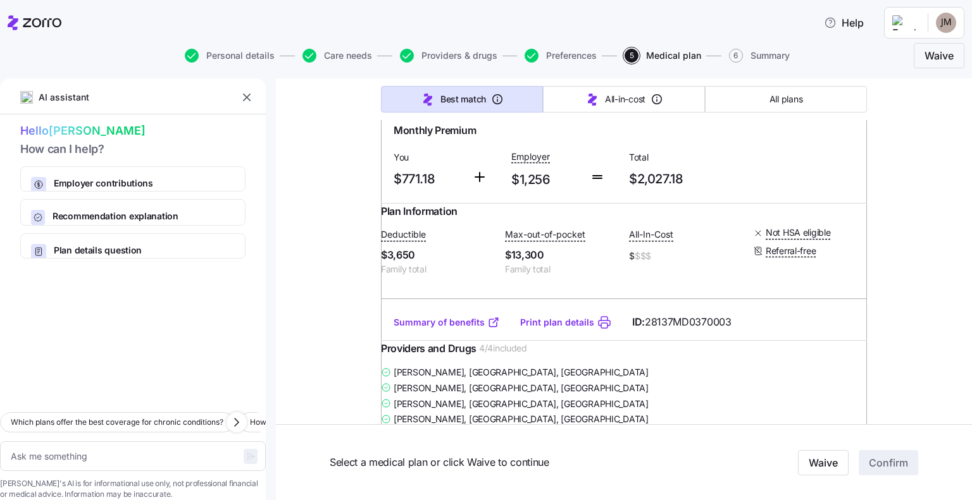
click at [425, 329] on link "Summary of benefits" at bounding box center [446, 322] width 106 height 13
